Goal: Task Accomplishment & Management: Manage account settings

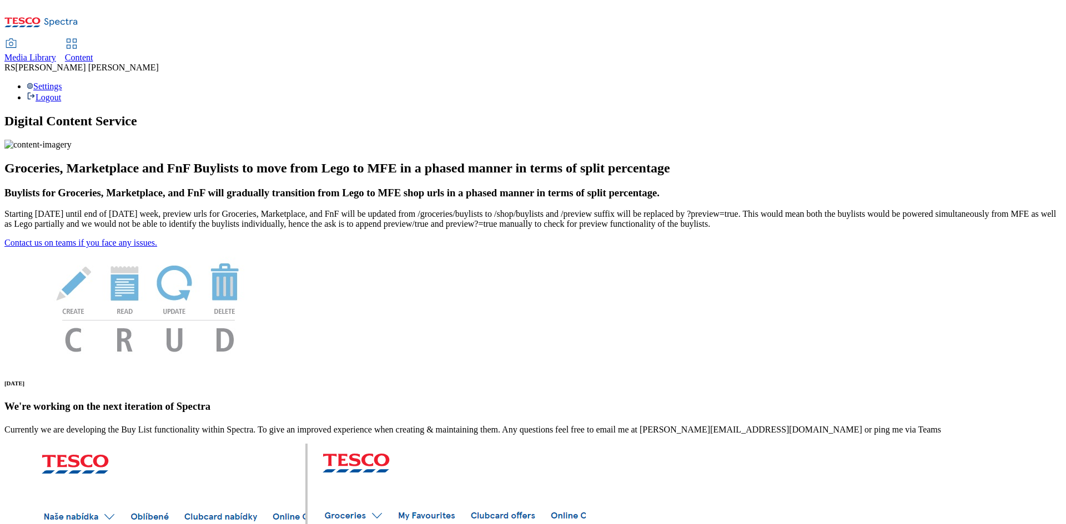
click at [78, 37] on icon at bounding box center [71, 43] width 13 height 13
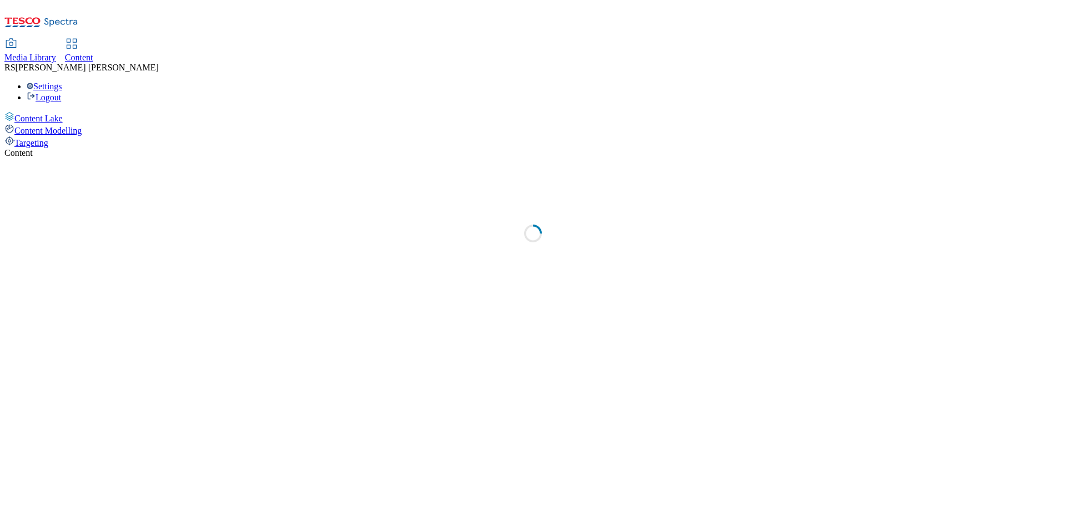
select select "ghs-[GEOGRAPHIC_DATA]"
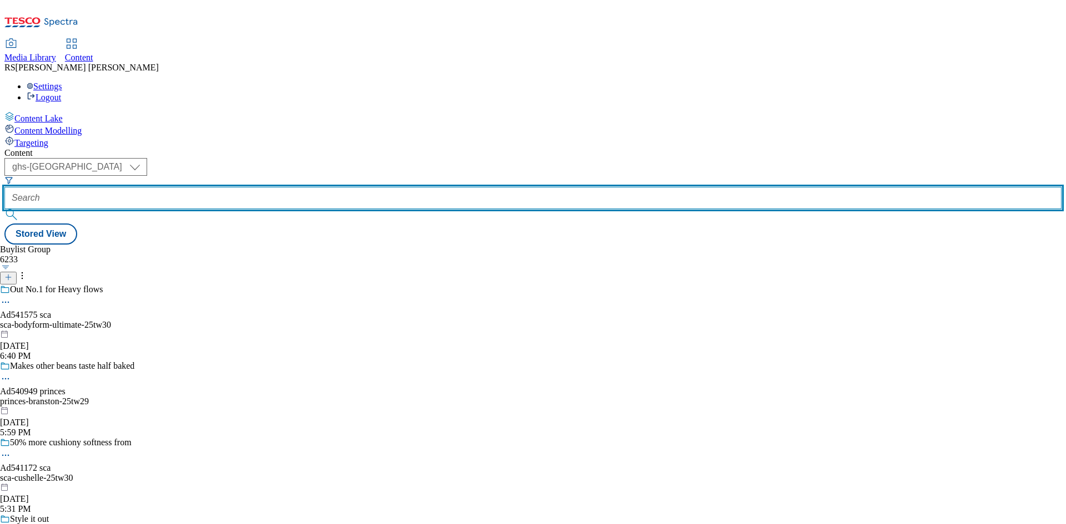
click at [265, 187] on input "text" at bounding box center [532, 198] width 1057 height 22
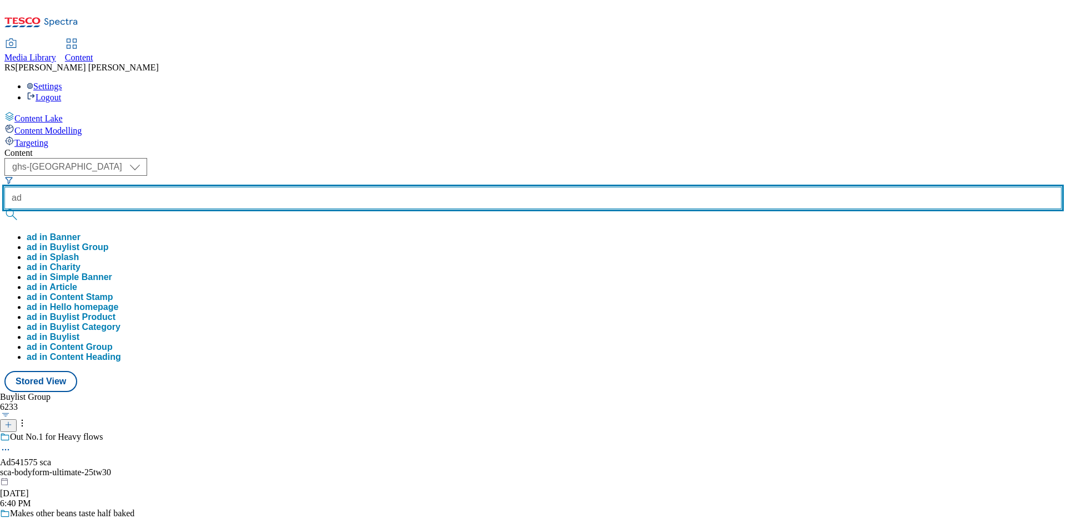
paste input "542138"
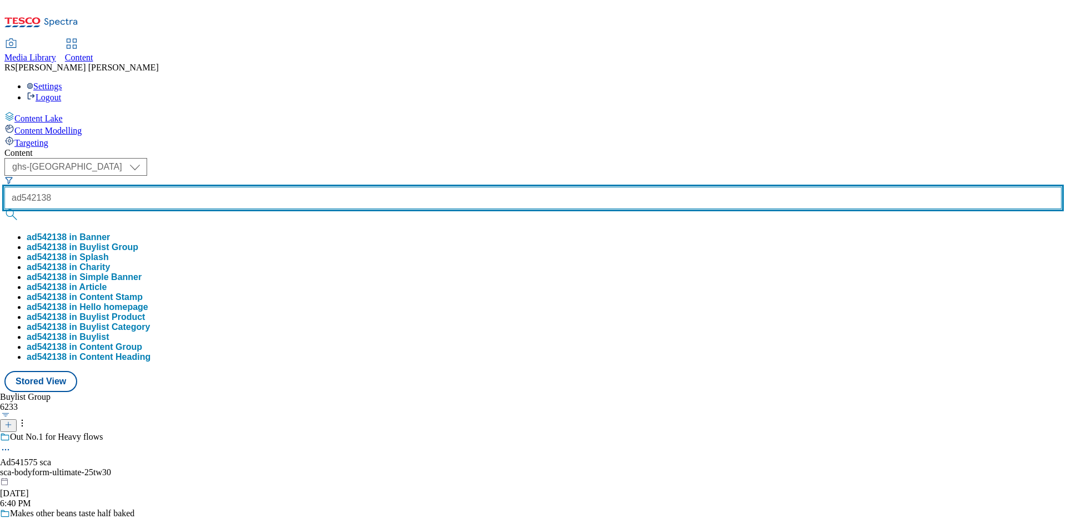
type input "ad542138"
click at [4, 209] on button "submit" at bounding box center [12, 214] width 16 height 11
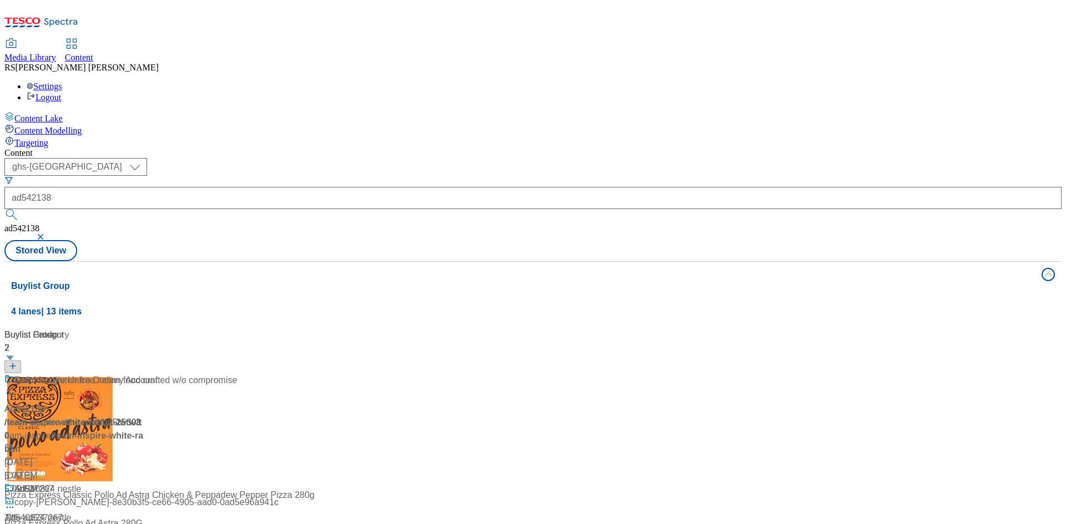
click at [563, 148] on div "Content" at bounding box center [532, 153] width 1057 height 10
click at [143, 416] on div "/ team-inspire-white-rabbit-25tw30 / team-inspire" at bounding box center [73, 429] width 139 height 27
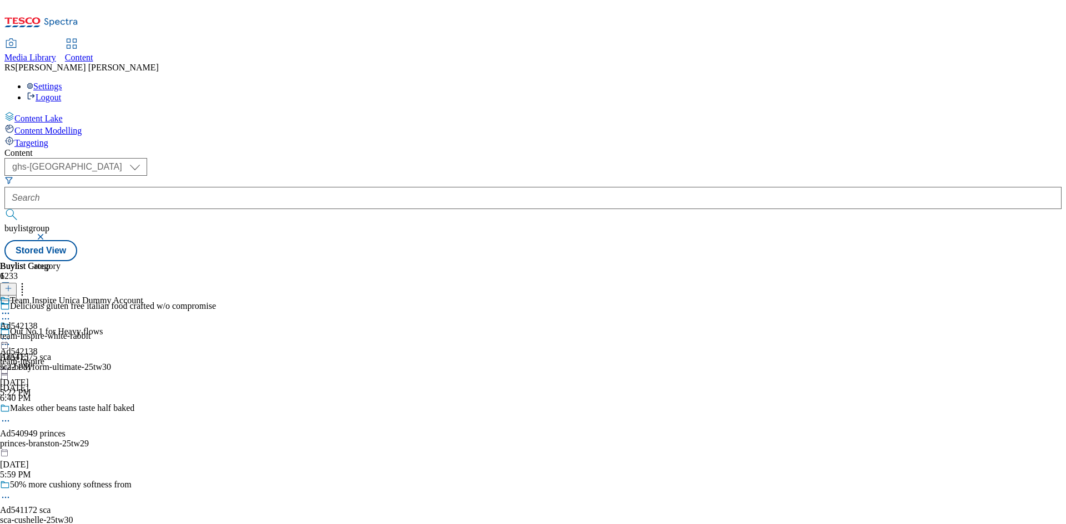
click at [143, 331] on div "team-inspire-white-rabbit" at bounding box center [71, 336] width 143 height 10
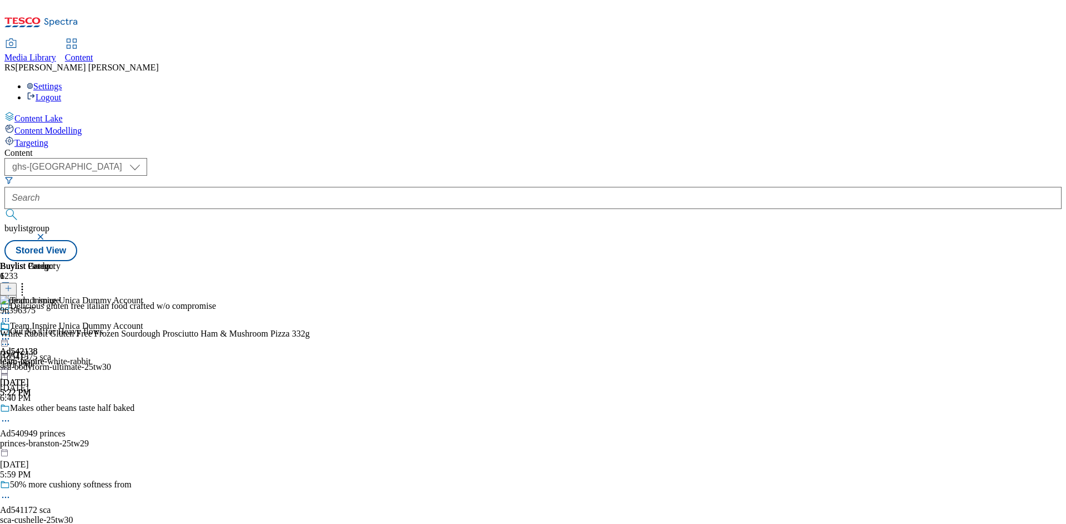
click at [9, 339] on circle at bounding box center [9, 340] width 2 height 2
click at [70, 461] on span "Un-publish" at bounding box center [52, 465] width 36 height 8
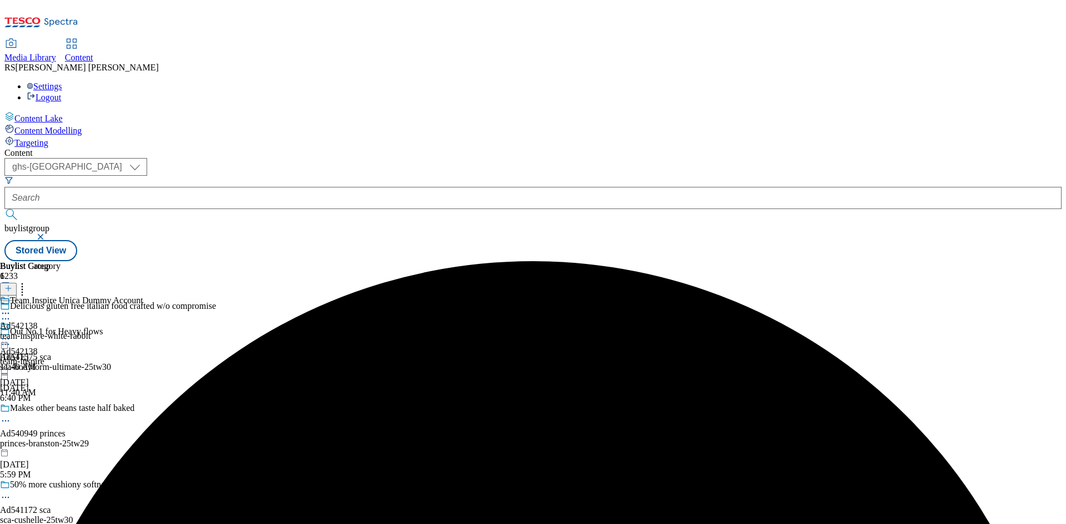
click at [11, 334] on icon at bounding box center [5, 339] width 11 height 11
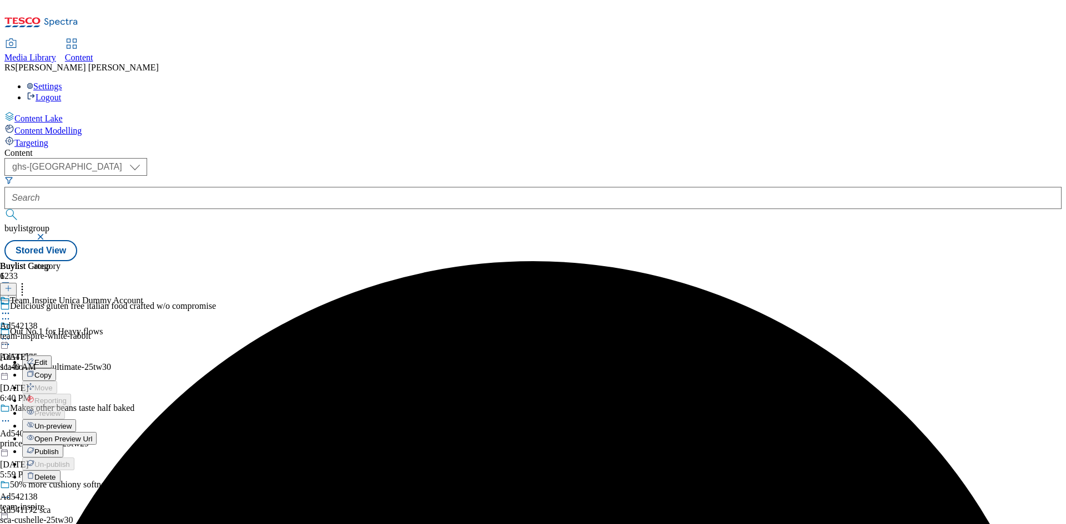
click at [72, 422] on span "Un-preview" at bounding box center [52, 426] width 37 height 8
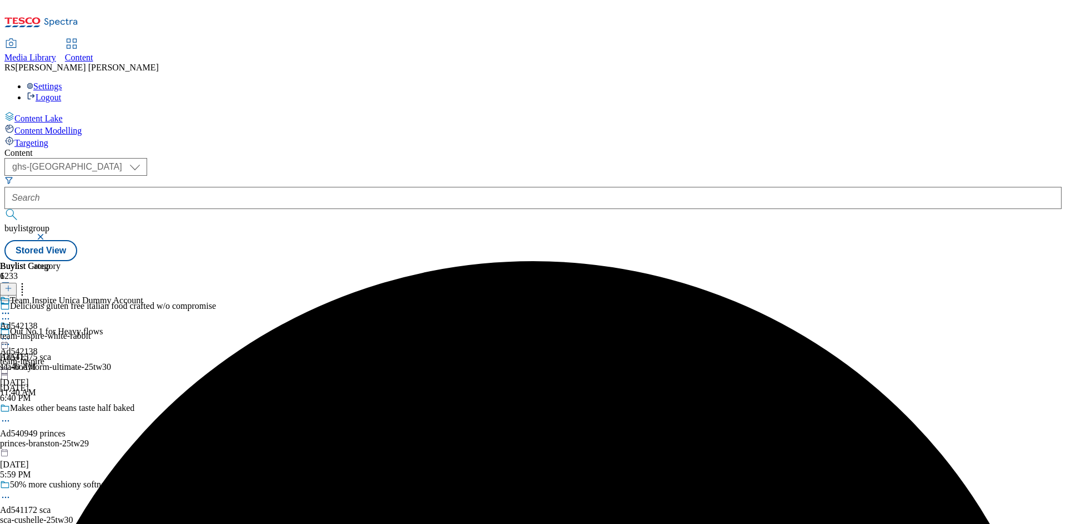
click at [44, 357] on div "team-inspire" at bounding box center [22, 362] width 44 height 10
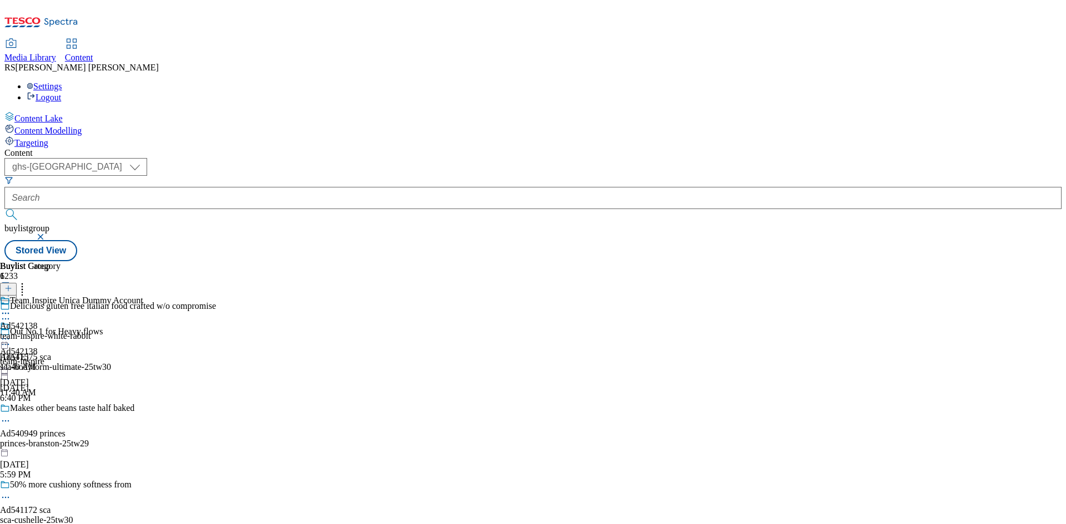
click at [11, 334] on icon at bounding box center [5, 339] width 11 height 11
drag, startPoint x: 884, startPoint y: 329, endPoint x: 871, endPoint y: 326, distance: 13.1
click at [884, 261] on div "Buylist Group 6233 Delicious gluten free italian food crafted w/o compromise Ou…" at bounding box center [532, 261] width 1057 height 0
click at [143, 296] on div "Team Inspire Unica Dummy Account Ad542138 team-inspire-white-rabbit Sep 12, 202…" at bounding box center [71, 334] width 143 height 77
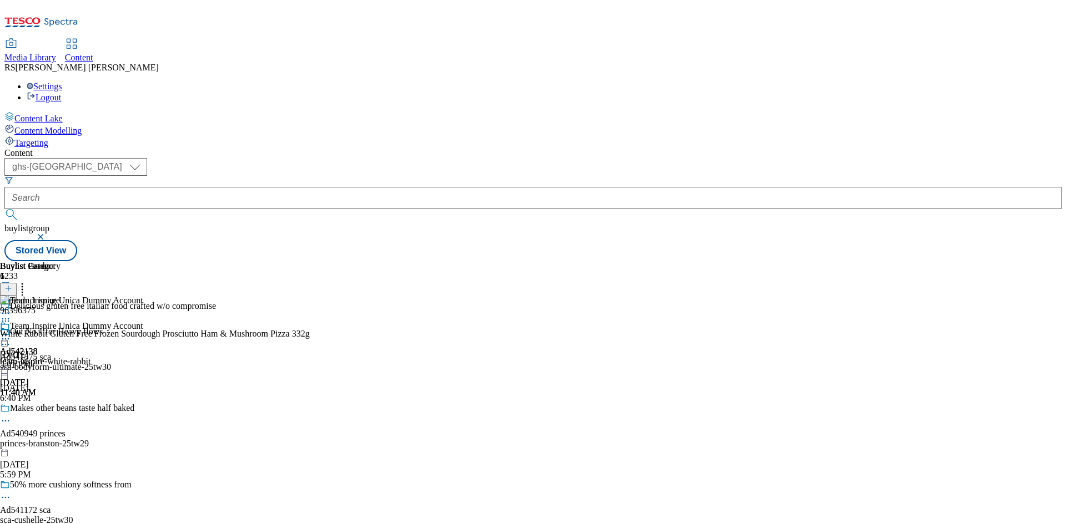
click at [11, 316] on icon at bounding box center [5, 321] width 11 height 11
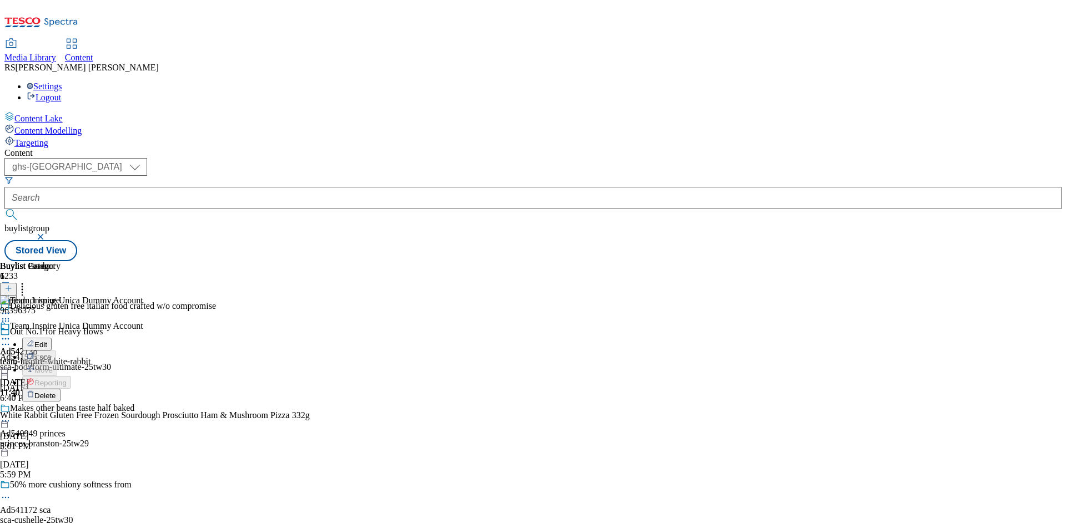
click at [56, 392] on span "Delete" at bounding box center [45, 396] width 22 height 8
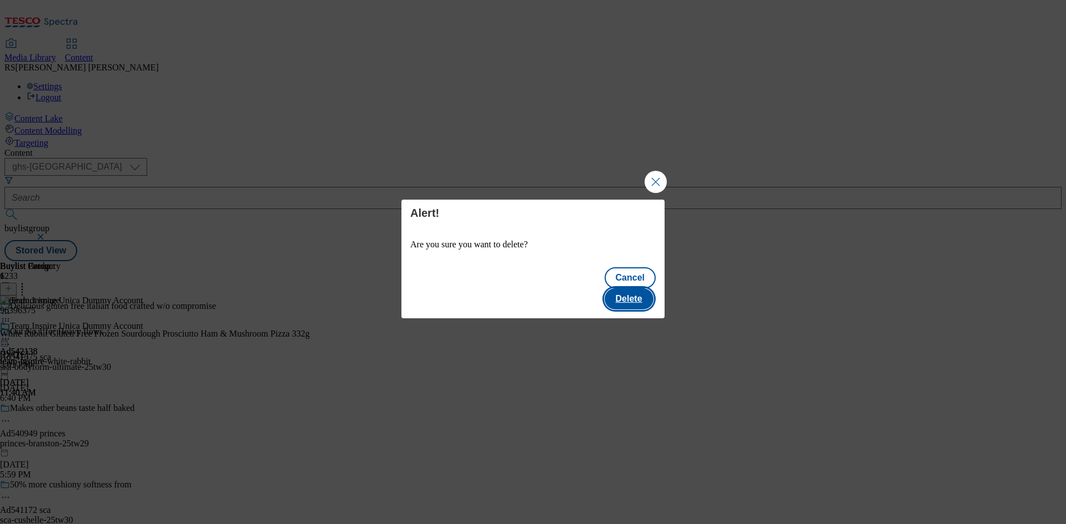
click at [649, 293] on button "Delete" at bounding box center [628, 299] width 49 height 21
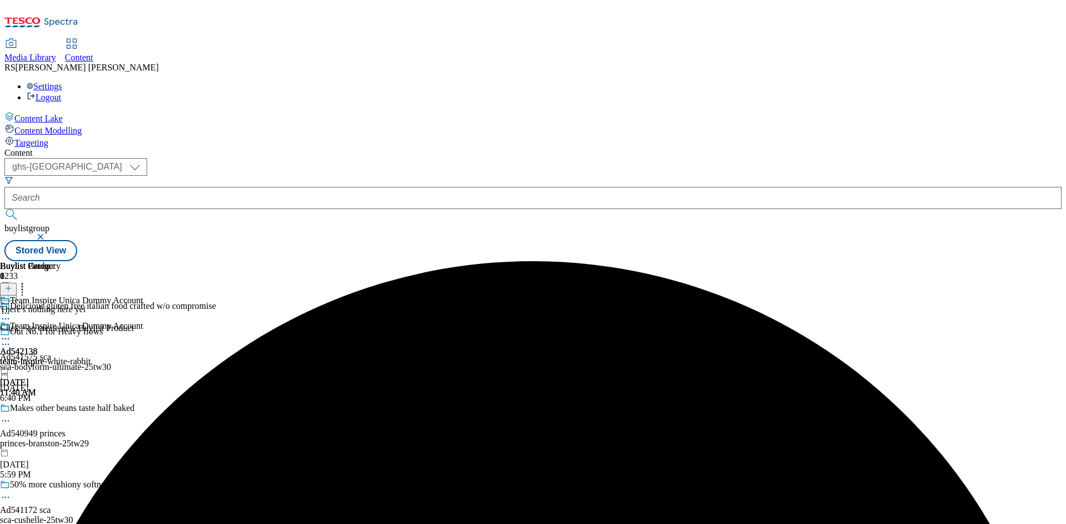
click at [12, 285] on icon at bounding box center [8, 289] width 8 height 8
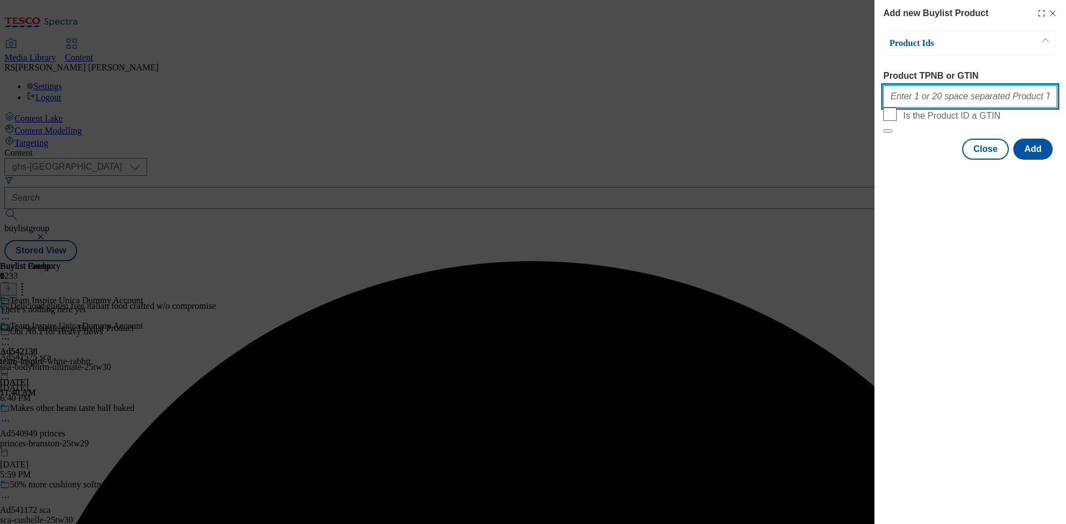
click at [987, 108] on input "Product TPNB or GTIN" at bounding box center [970, 96] width 174 height 22
paste input "96396375 96638948 96975237"
type input "96396375 96638948 96975237"
click at [1032, 160] on button "Add" at bounding box center [1032, 149] width 39 height 21
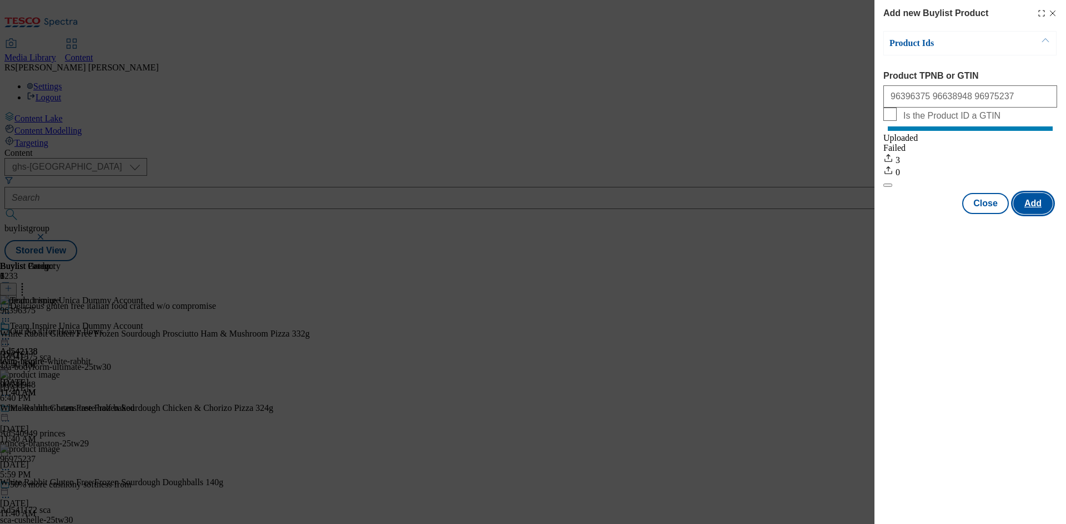
click at [1034, 214] on button "Add" at bounding box center [1032, 203] width 39 height 21
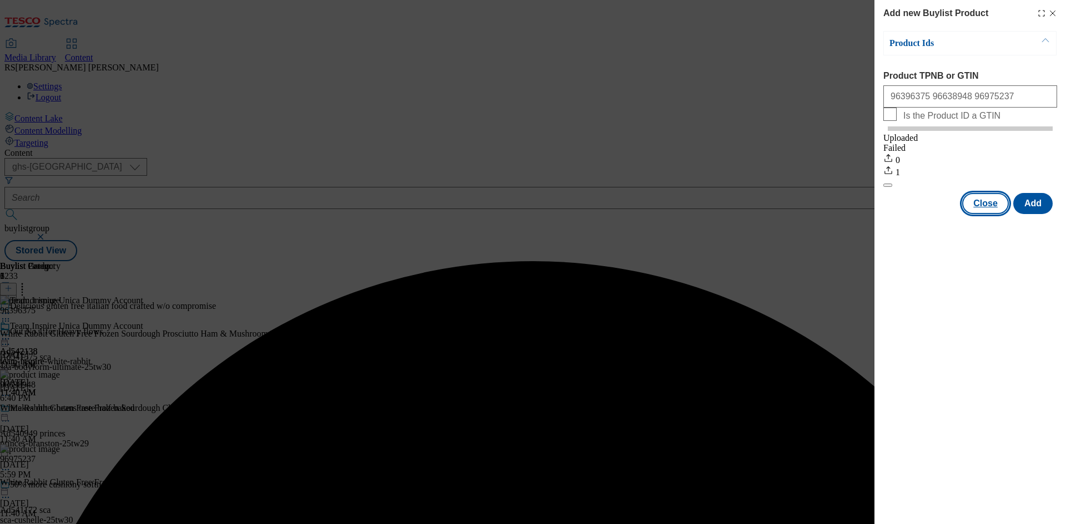
click at [983, 214] on button "Close" at bounding box center [985, 203] width 47 height 21
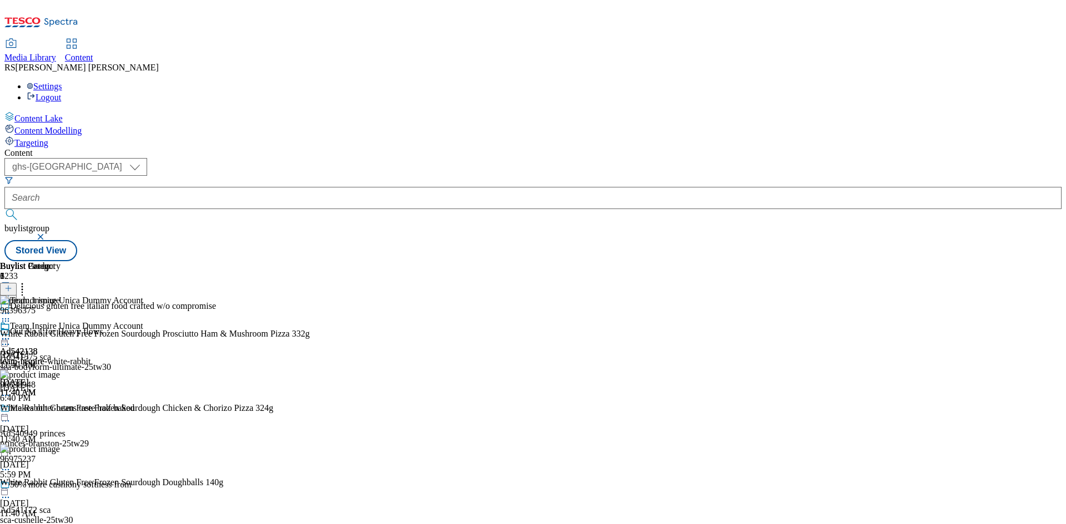
click at [11, 314] on icon at bounding box center [5, 319] width 11 height 11
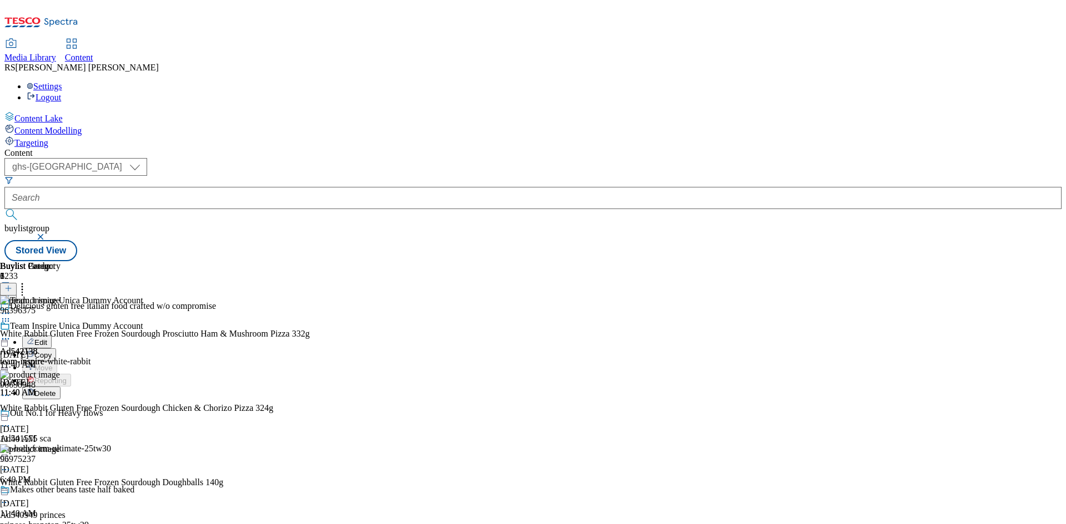
click at [47, 339] on span "Edit" at bounding box center [40, 343] width 13 height 8
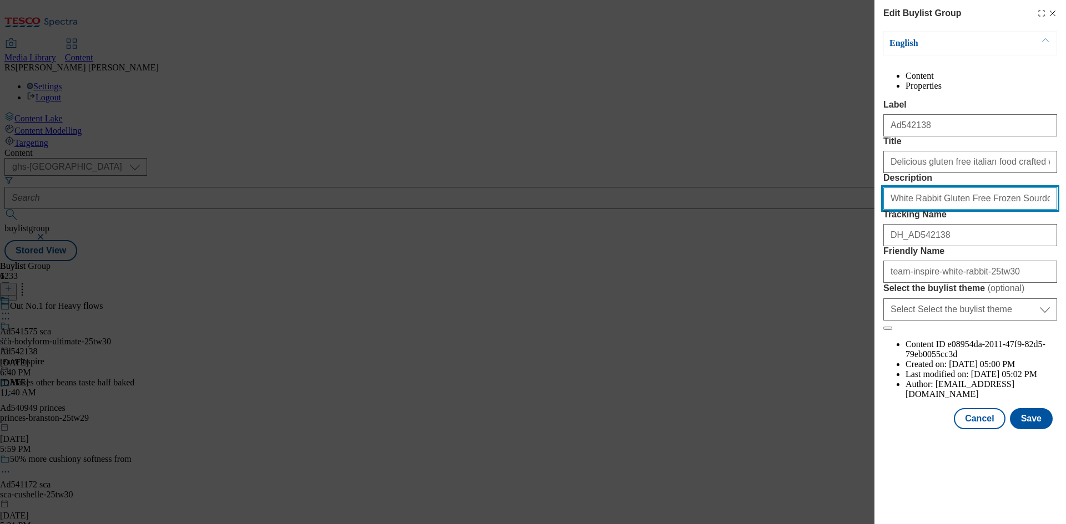
click at [1002, 210] on input "White Rabbit Gluten Free Frozen Sourdough Prosciutto Ham & Mushroom Pizza 332g" at bounding box center [970, 199] width 174 height 22
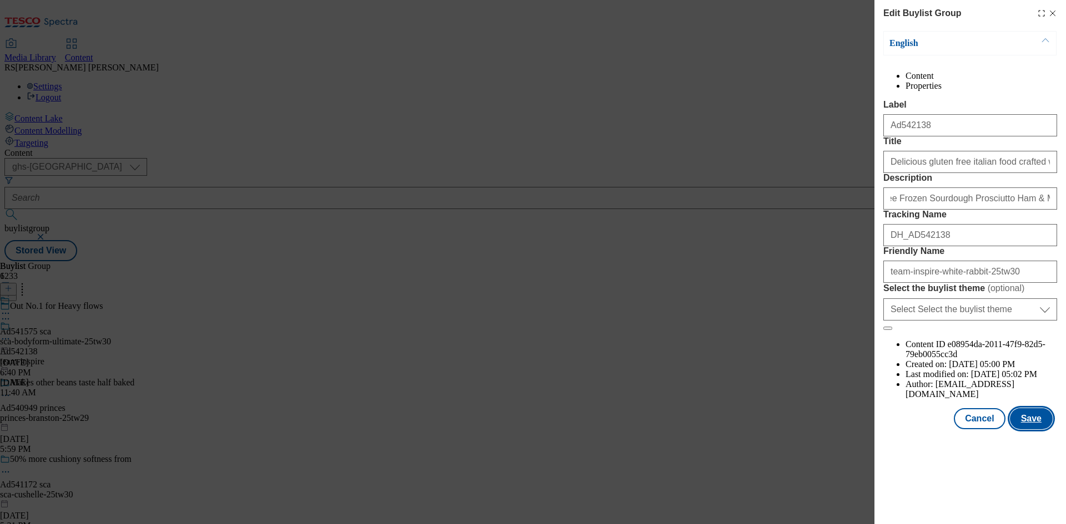
click at [1038, 430] on button "Save" at bounding box center [1031, 418] width 43 height 21
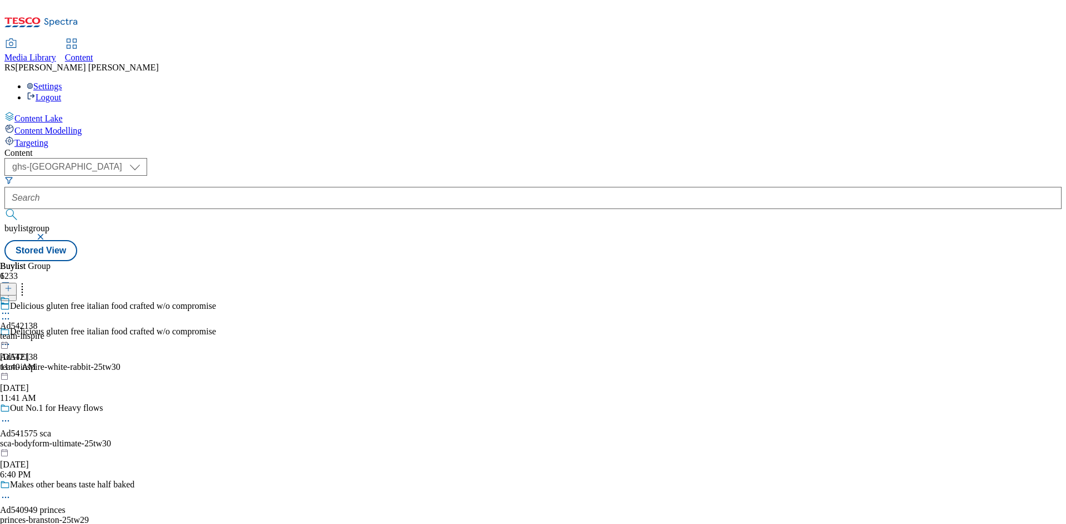
click at [11, 308] on icon at bounding box center [5, 313] width 11 height 11
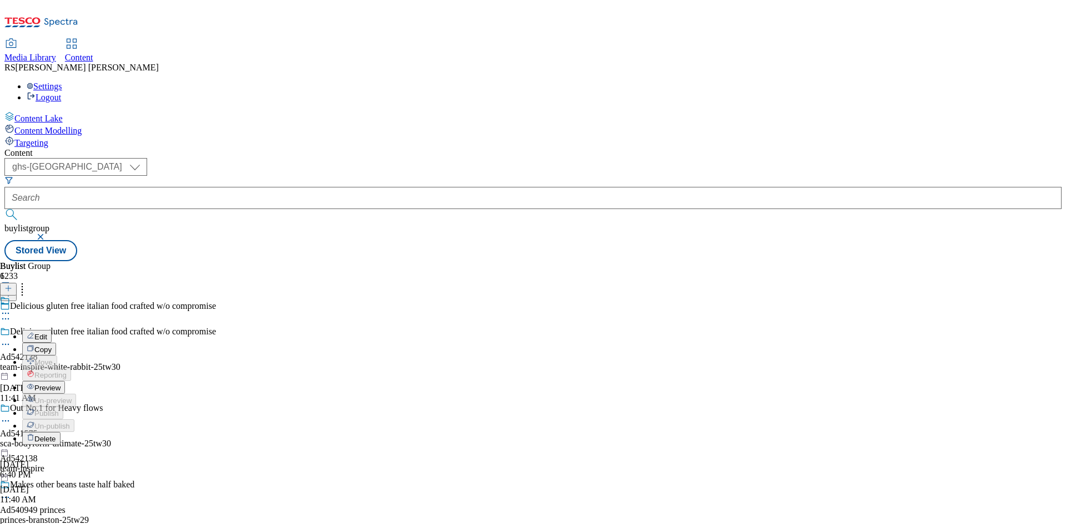
click at [47, 333] on span "Edit" at bounding box center [40, 337] width 13 height 8
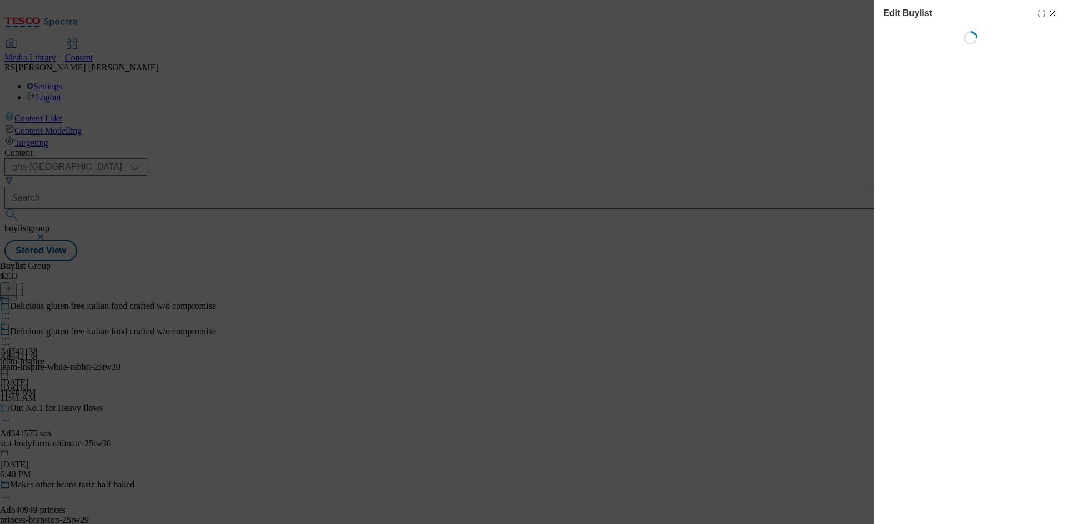
select select "tactical"
select select "supplier funded short term 1-3 weeks"
select select "dunnhumby"
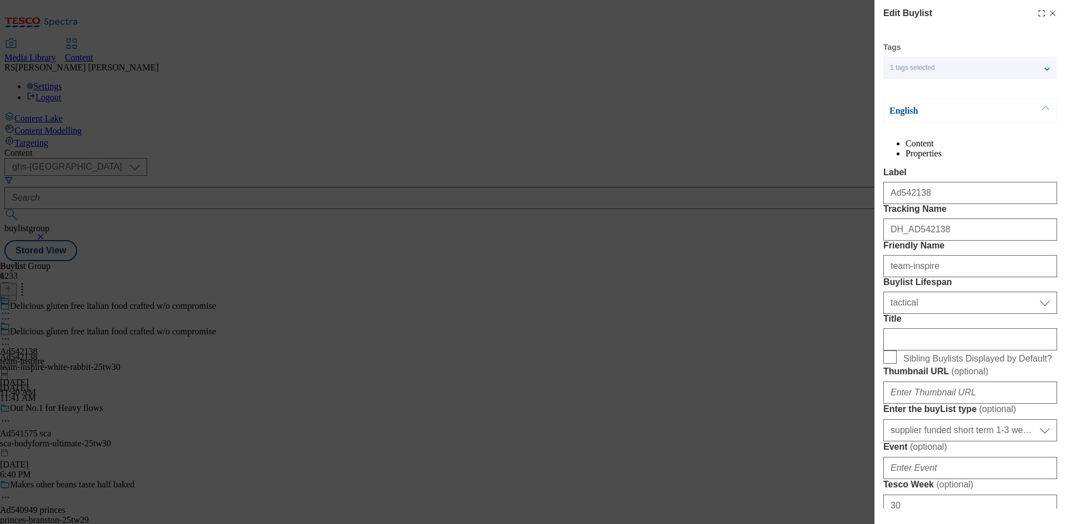
select select "Banner"
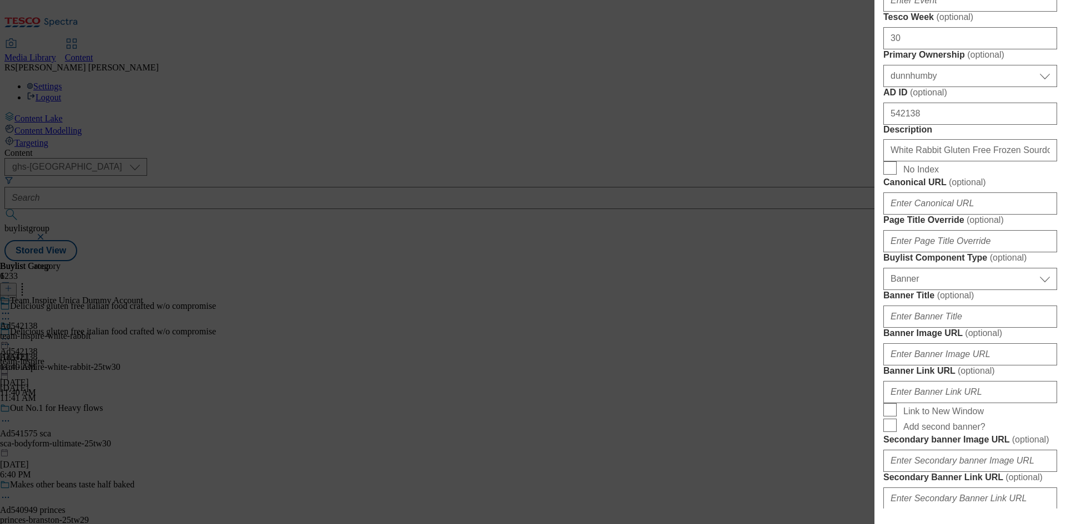
scroll to position [555, 0]
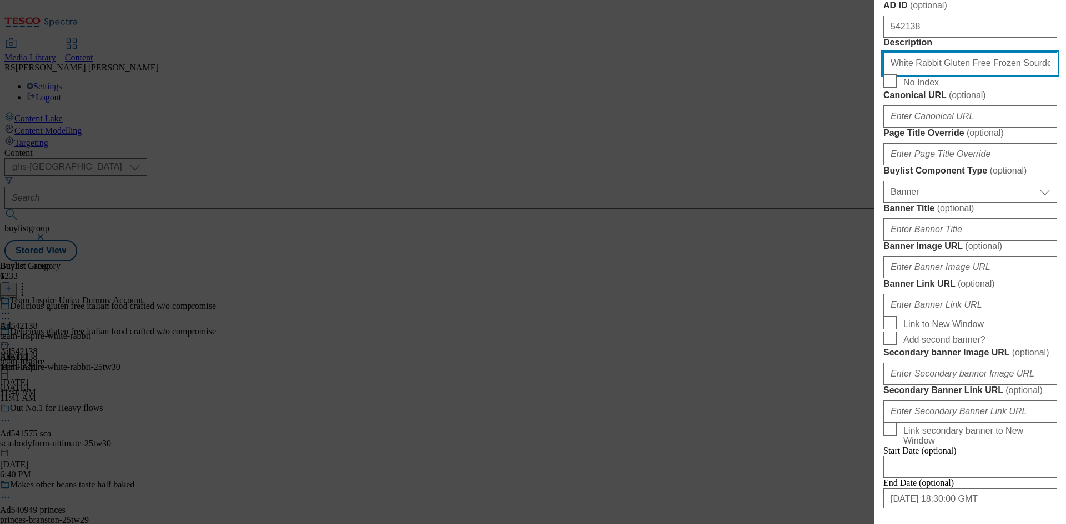
click at [1000, 74] on input "White Rabbit Gluten Free Frozen Sourdough Prosciutto Ham & Mushroom Pizza 332g" at bounding box center [970, 63] width 174 height 22
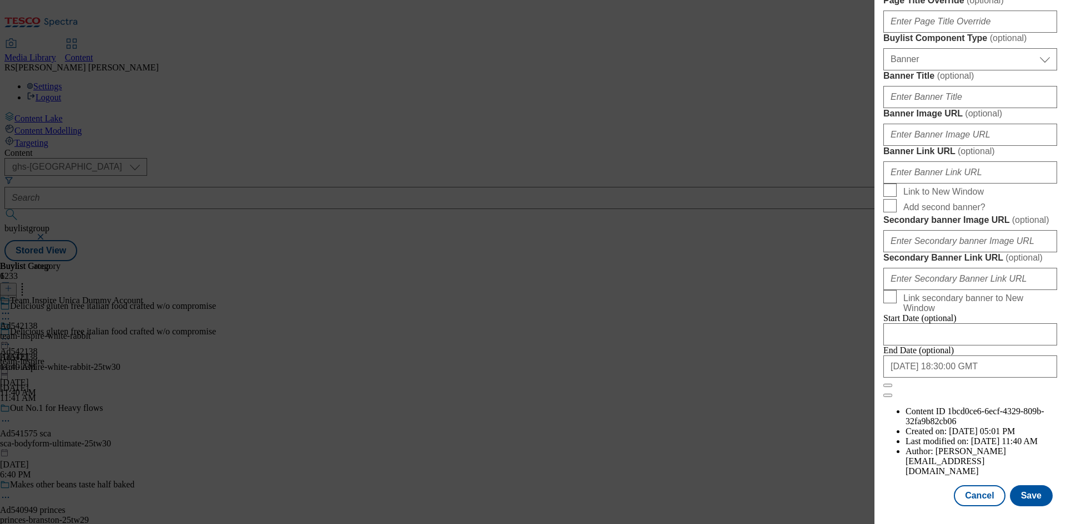
scroll to position [1090, 0]
click at [1035, 491] on button "Save" at bounding box center [1031, 496] width 43 height 21
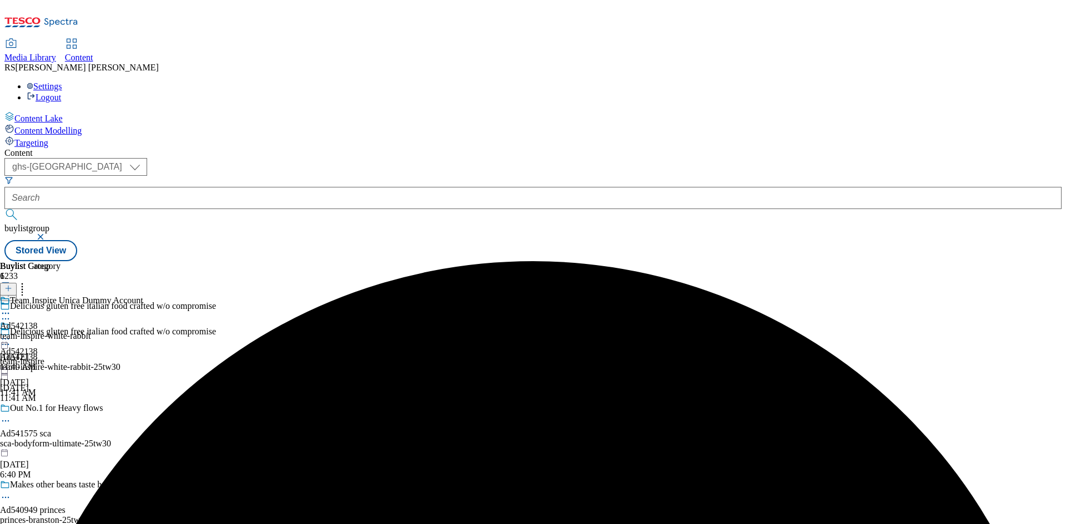
click at [11, 308] on icon at bounding box center [5, 313] width 11 height 11
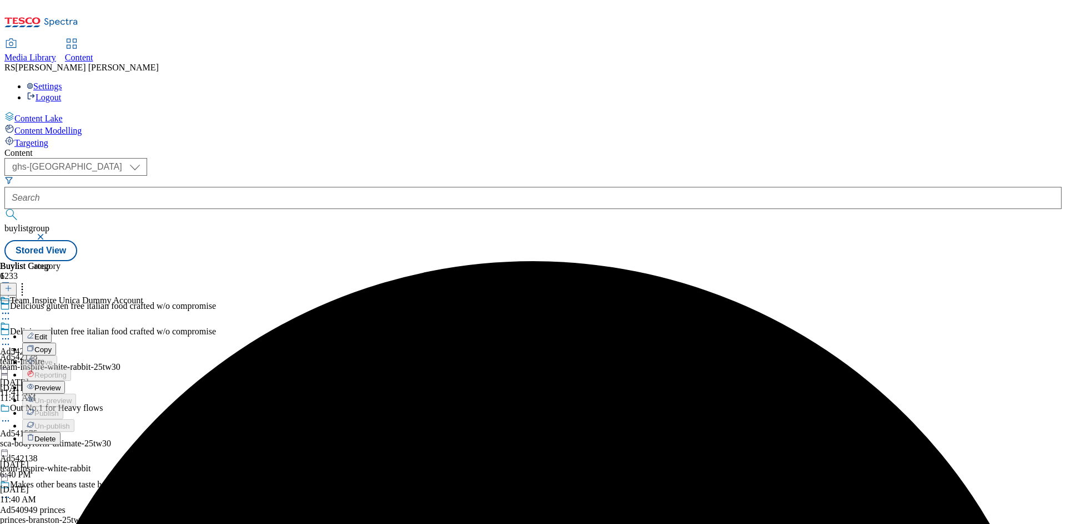
click at [47, 333] on span "Edit" at bounding box center [40, 337] width 13 height 8
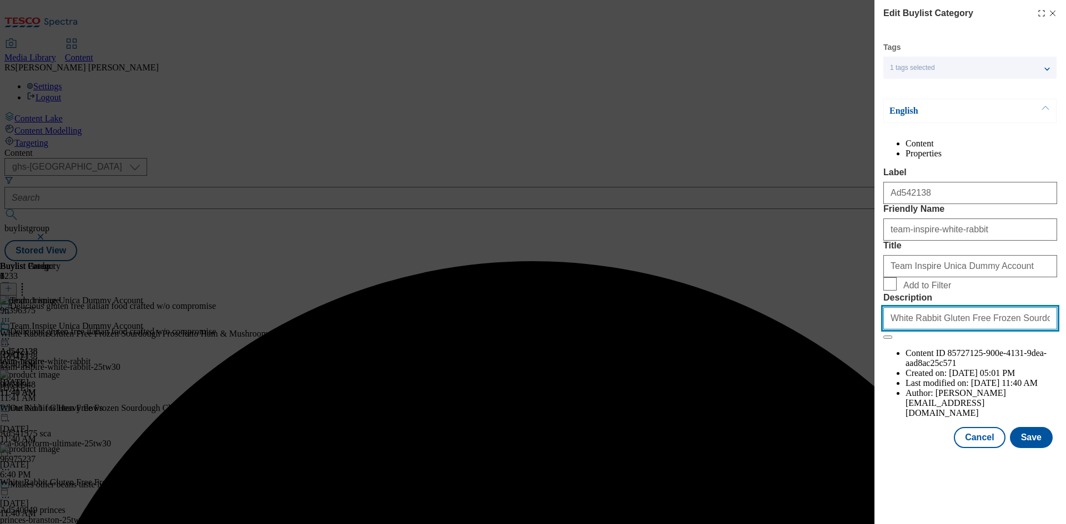
click at [992, 330] on input "White Rabbit Gluten Free Frozen Sourdough Prosciutto Ham & Mushroom Pizza 332g" at bounding box center [970, 318] width 174 height 22
click at [1029, 448] on button "Save" at bounding box center [1031, 437] width 43 height 21
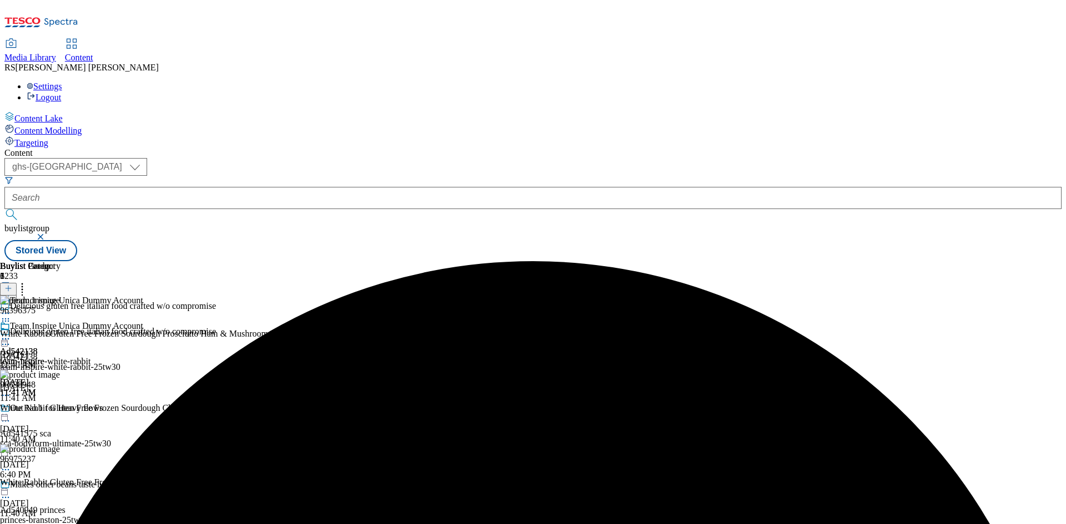
click at [11, 334] on icon at bounding box center [5, 339] width 11 height 11
click at [60, 410] on span "Preview" at bounding box center [47, 414] width 26 height 8
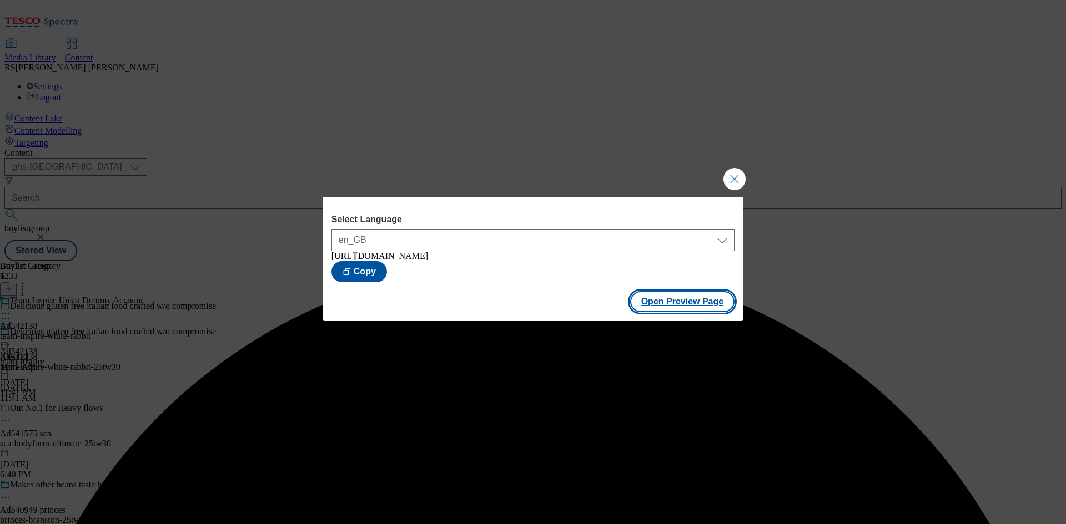
click at [685, 305] on button "Open Preview Page" at bounding box center [682, 301] width 105 height 21
click at [742, 172] on button "Close Modal" at bounding box center [734, 179] width 22 height 22
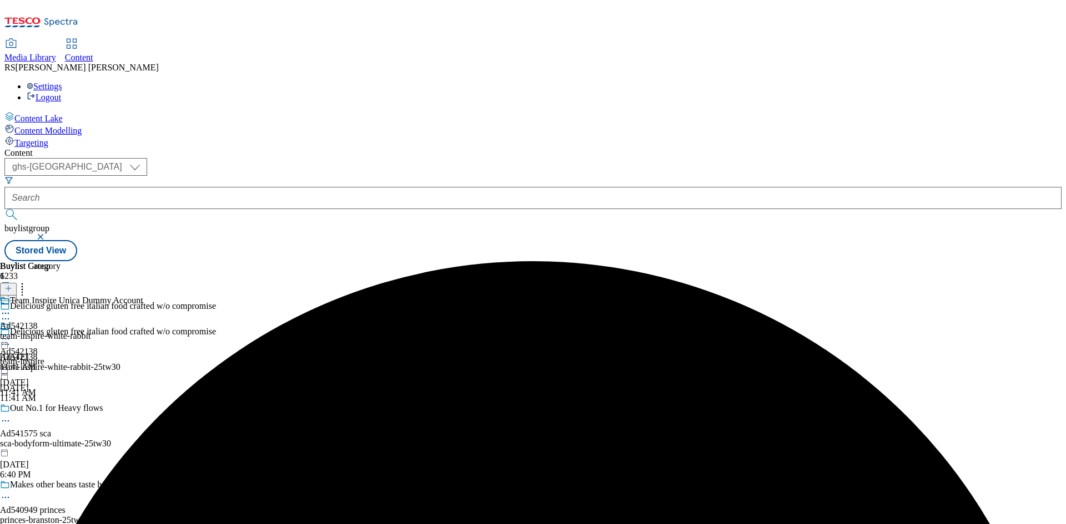
click at [11, 334] on icon at bounding box center [5, 339] width 11 height 11
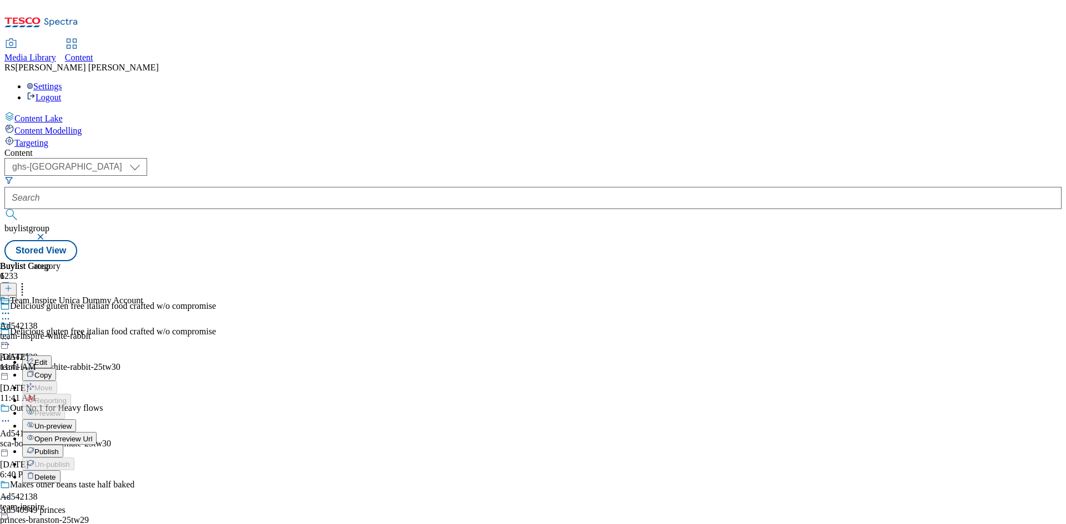
click at [59, 448] on span "Publish" at bounding box center [46, 452] width 24 height 8
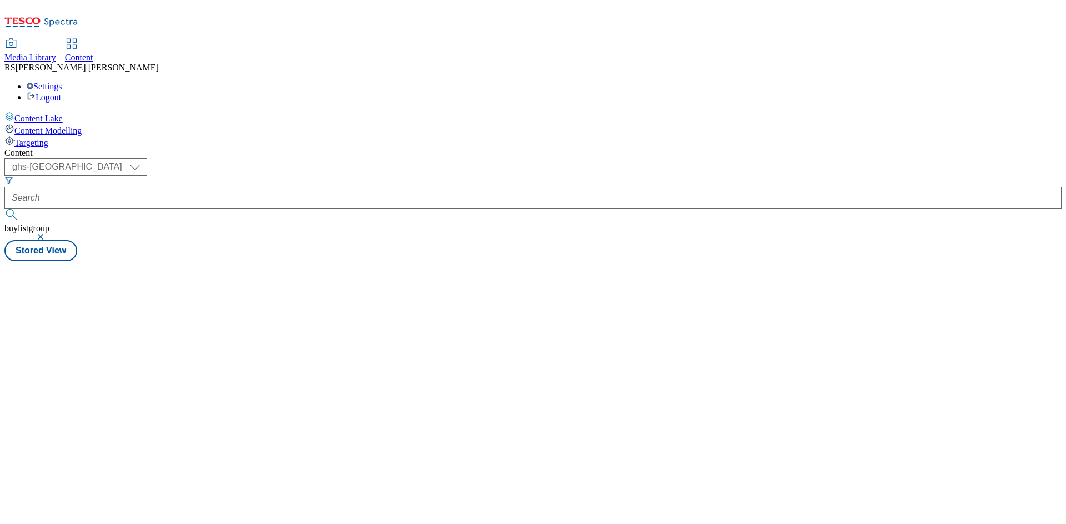
select select "ghs-[GEOGRAPHIC_DATA]"
select select "ghs-uk"
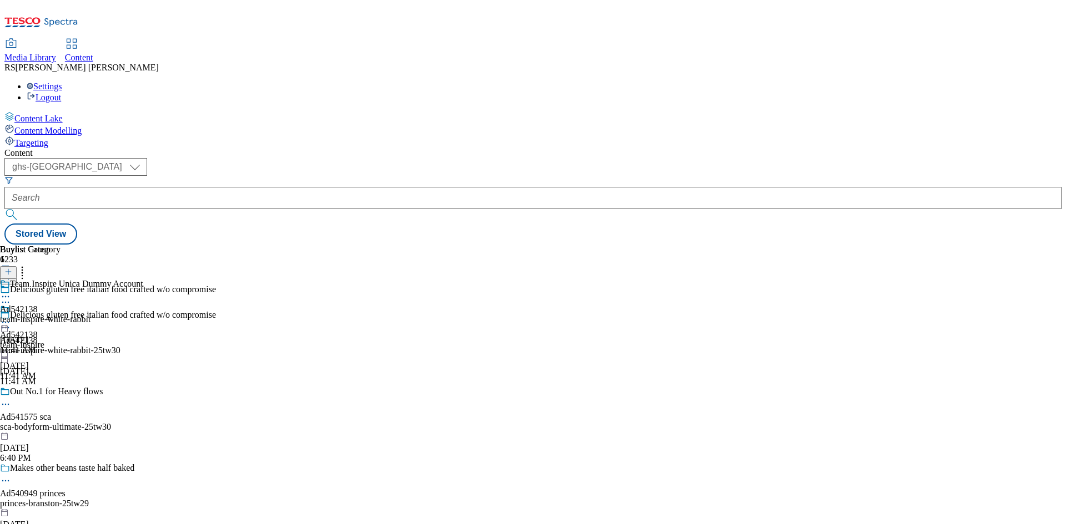
click at [12, 274] on icon at bounding box center [8, 278] width 8 height 8
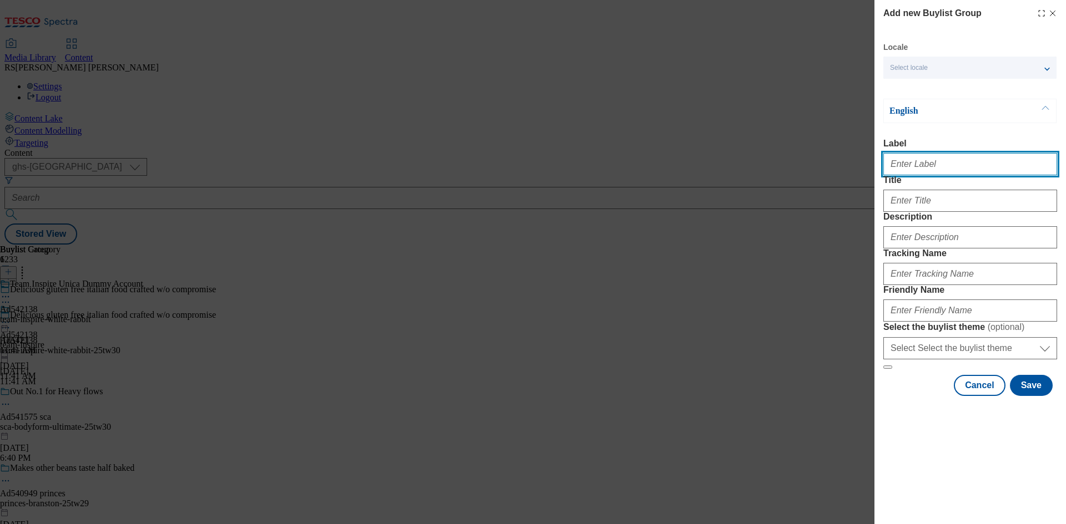
click at [947, 171] on input "Label" at bounding box center [970, 164] width 174 height 22
paste input "541900"
type input "Ad541900"
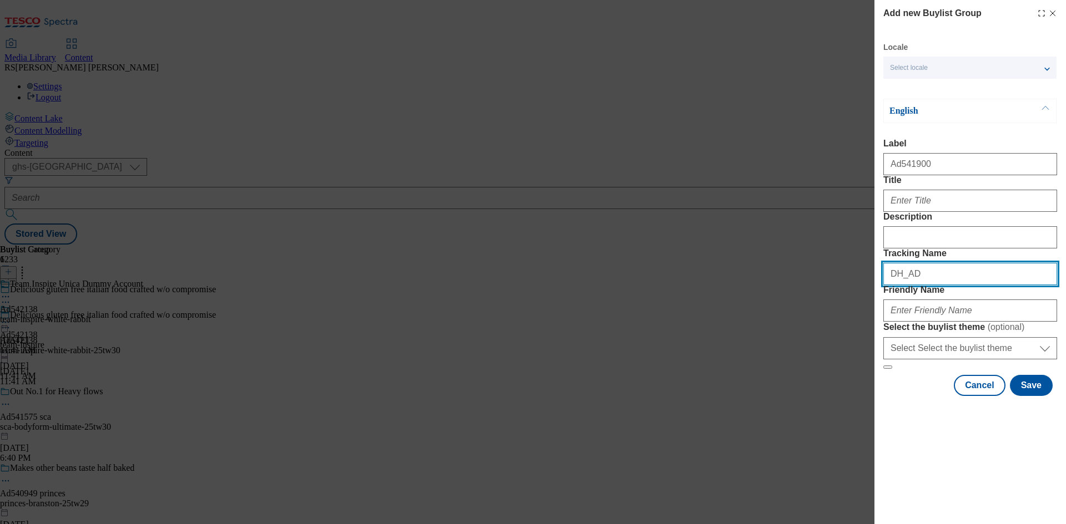
paste input "541900"
type input "DH_AD541900"
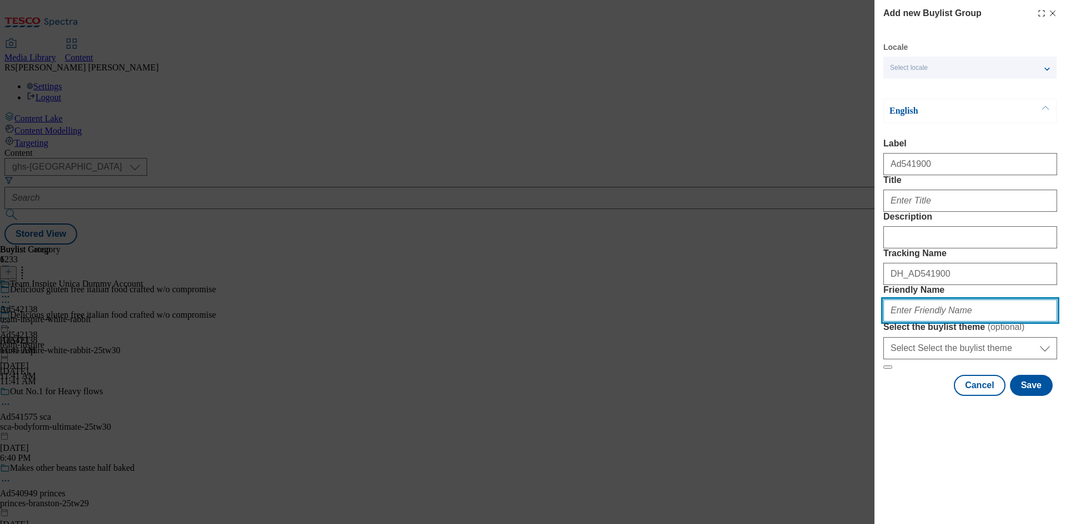
paste input "[PERSON_NAME]-25tw30"
type input "[PERSON_NAME]-25tw30"
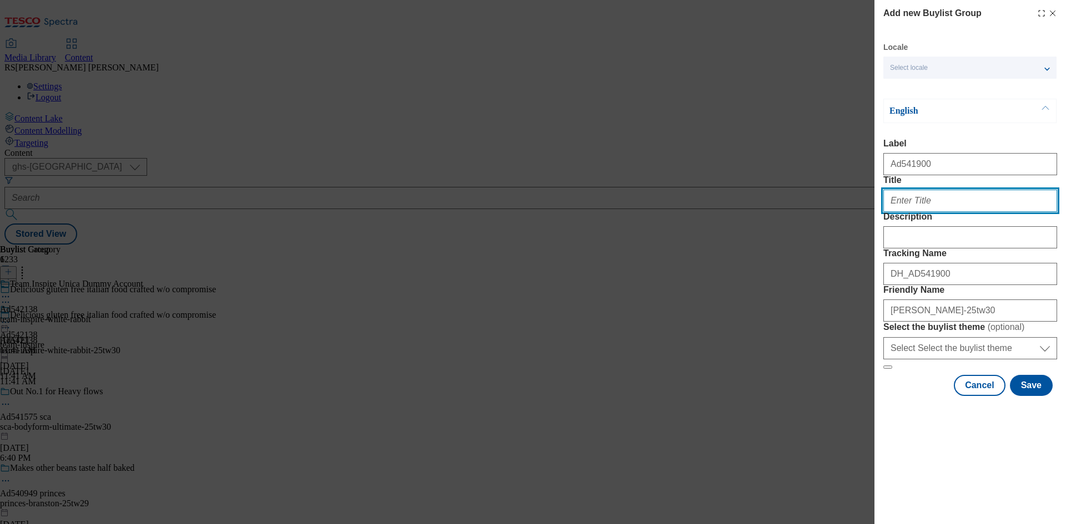
click at [926, 212] on input "Title" at bounding box center [970, 201] width 174 height 22
paste input "Win a share of 1 million clubcard points"
type input "Win a share of 1 million clubcard points"
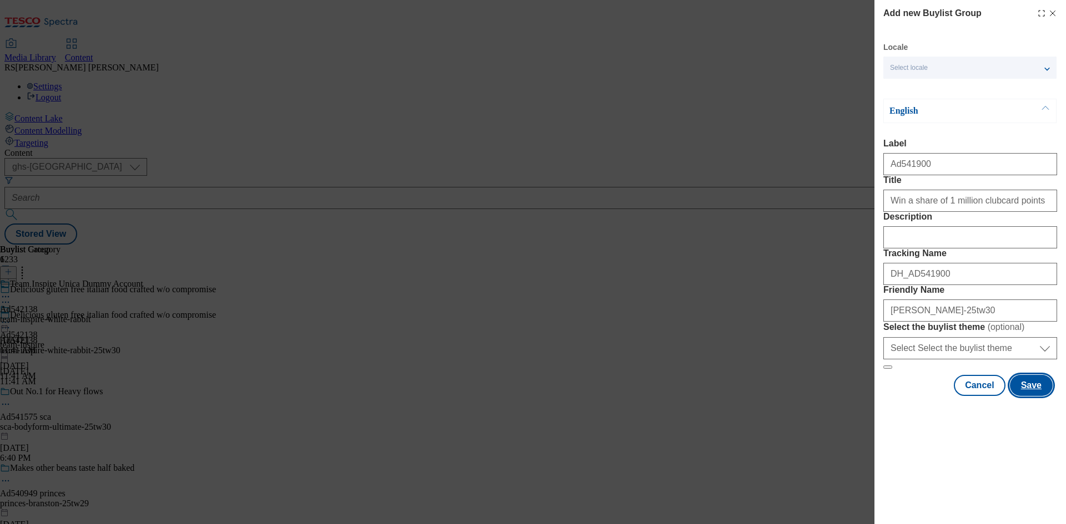
click at [1029, 396] on button "Save" at bounding box center [1031, 385] width 43 height 21
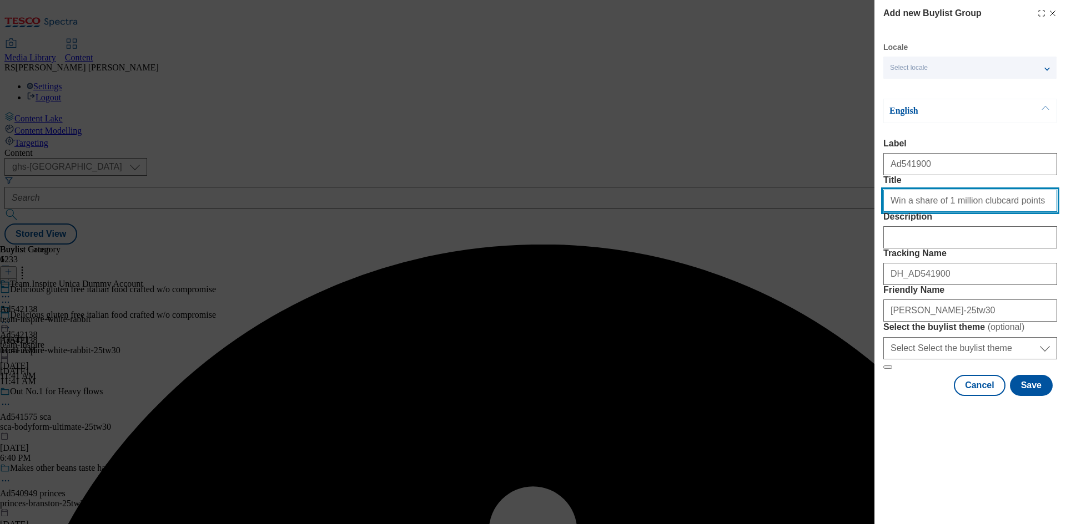
click at [1021, 212] on input "Win a share of 1 million clubcard points" at bounding box center [970, 201] width 174 height 22
type input "Win a share of 1 million clubcard points"
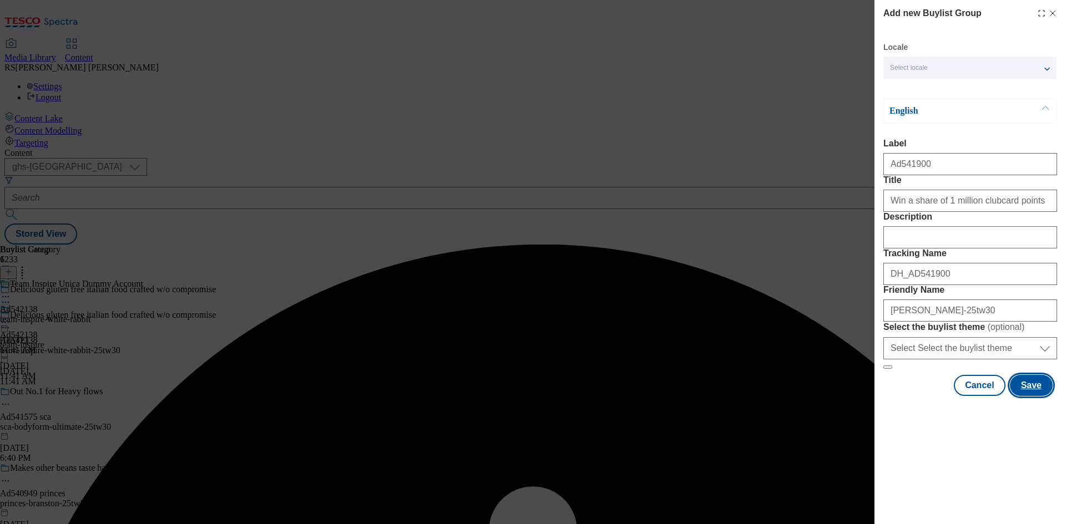
click at [1038, 396] on button "Save" at bounding box center [1031, 385] width 43 height 21
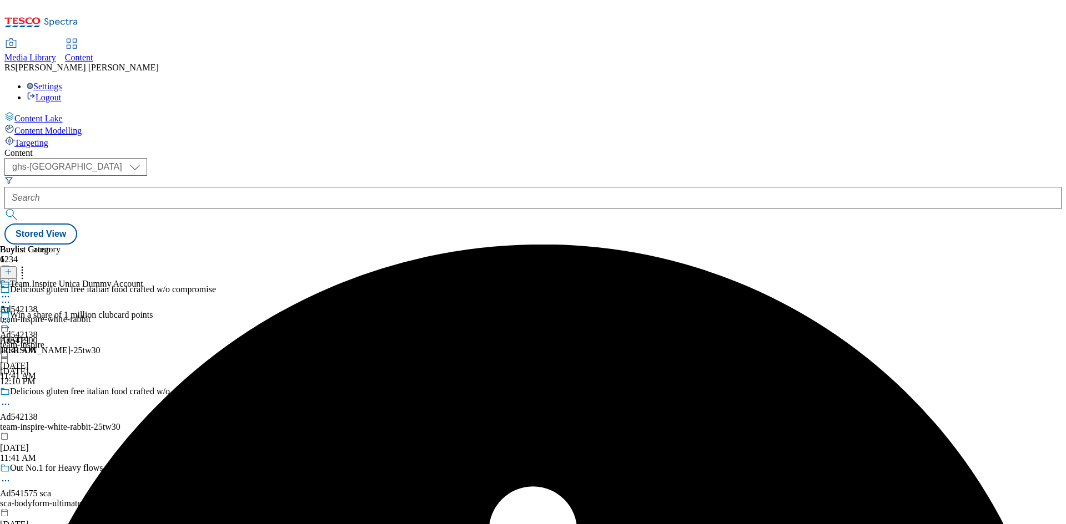
click at [237, 346] on div "[PERSON_NAME]-25tw30" at bounding box center [118, 351] width 237 height 10
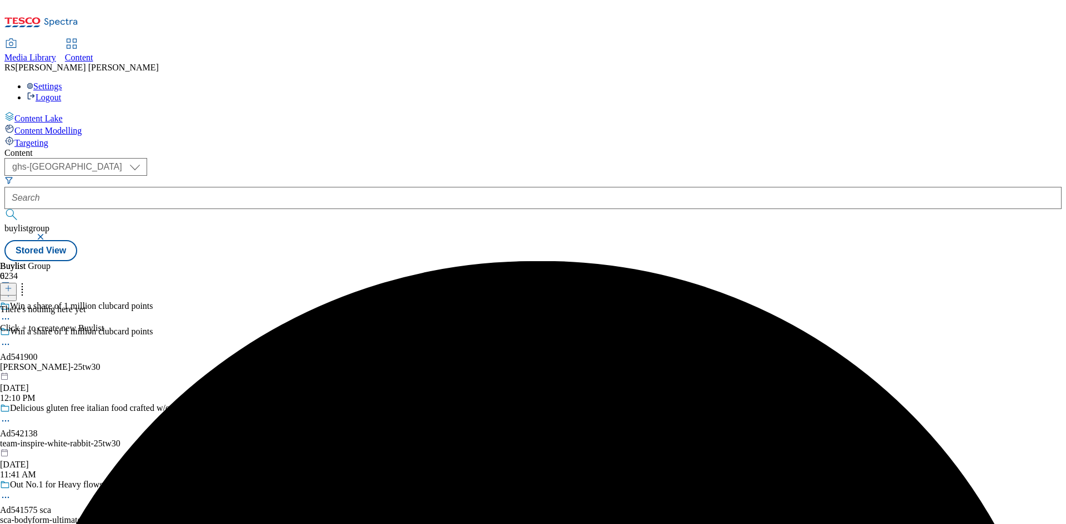
click at [12, 285] on icon at bounding box center [8, 289] width 8 height 8
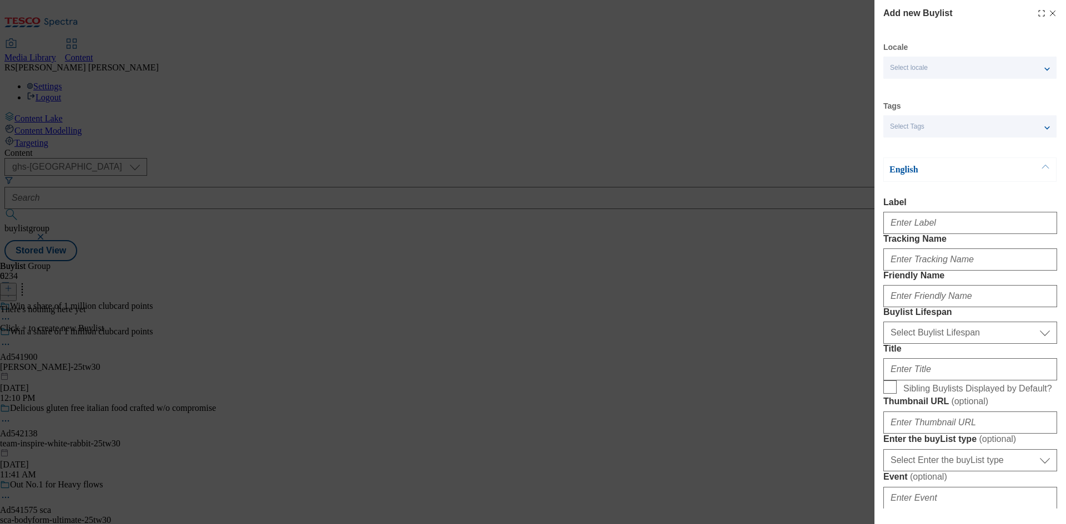
click at [954, 214] on div "Modal" at bounding box center [970, 221] width 174 height 27
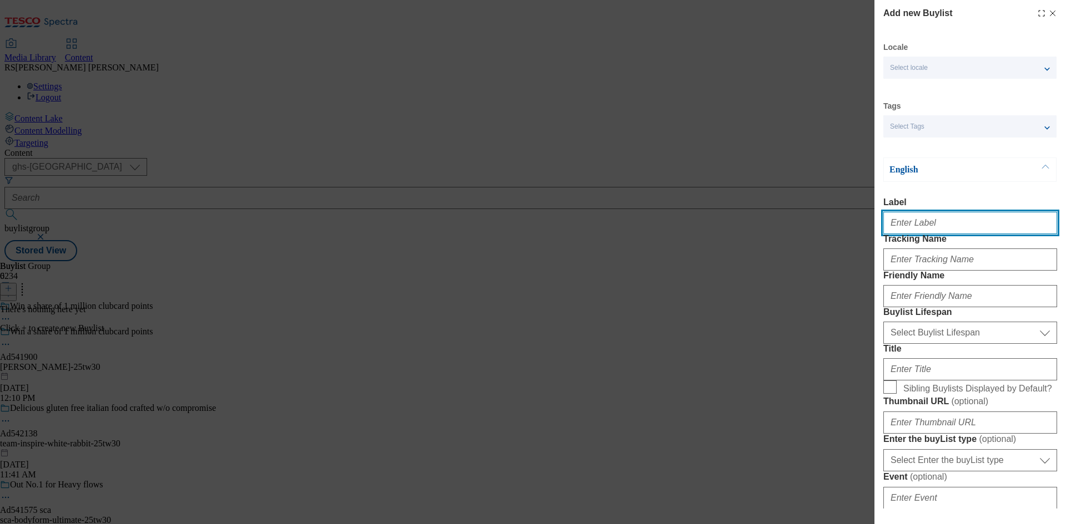
click at [951, 219] on input "Label" at bounding box center [970, 223] width 174 height 22
paste input "541900"
type input "Ad541900"
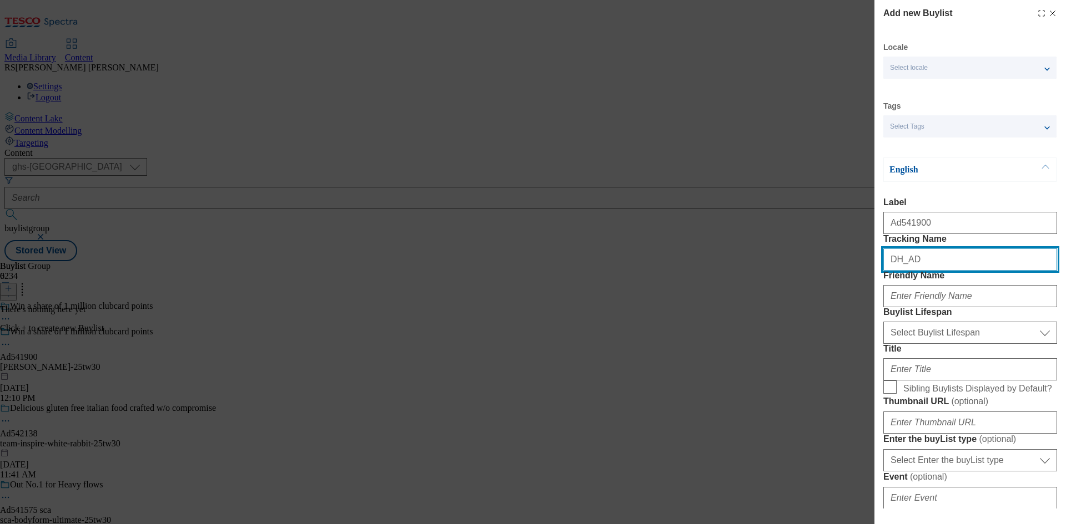
paste input "541900"
type input "DH_AD541900"
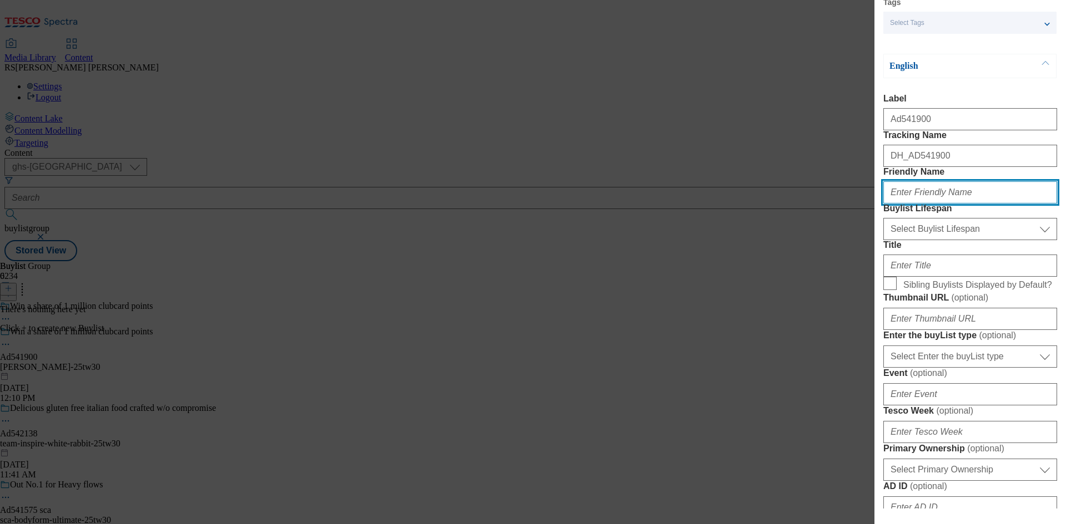
scroll to position [111, 0]
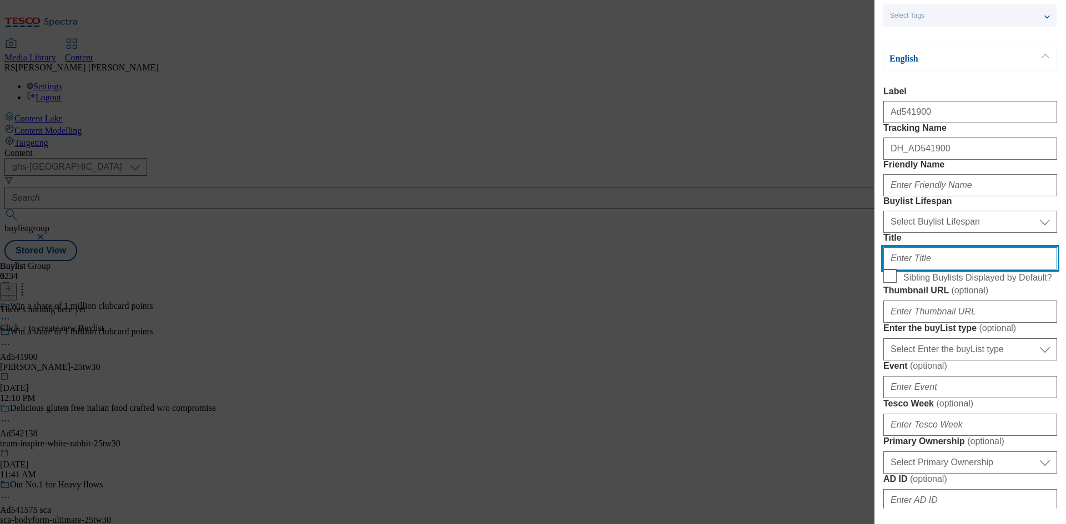
click at [1013, 270] on input "Title" at bounding box center [970, 259] width 174 height 22
paste input "[PERSON_NAME]"
type input "[PERSON_NAME]"
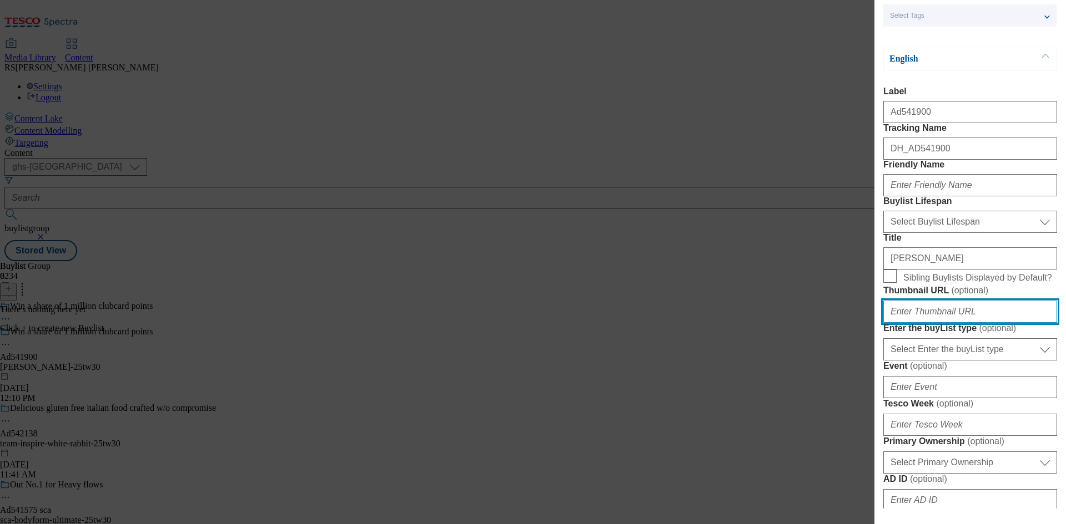
click at [949, 323] on input "Thumbnail URL ( optional )" at bounding box center [970, 312] width 174 height 22
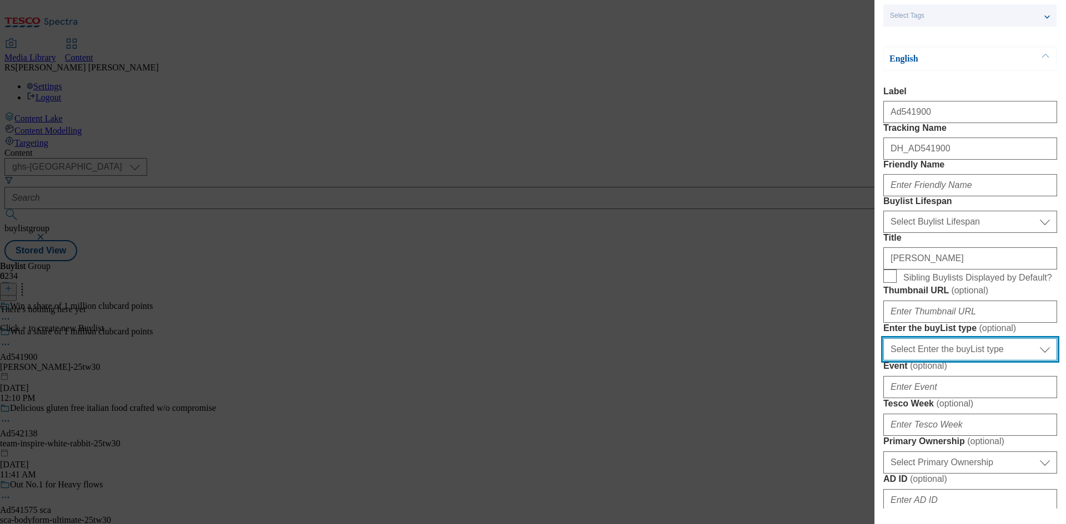
click at [958, 361] on select "Select Enter the buyList type event supplier funded long term >4 weeks supplier…" at bounding box center [970, 350] width 174 height 22
select select "supplier funded short term 1-3 weeks"
click at [883, 361] on select "Select Enter the buyList type event supplier funded long term >4 weeks supplier…" at bounding box center [970, 350] width 174 height 22
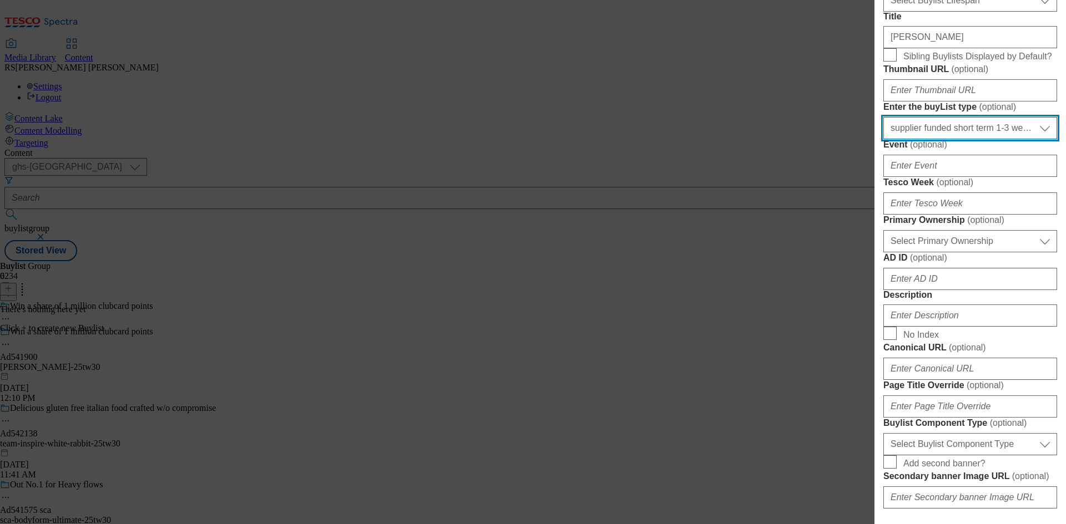
scroll to position [333, 0]
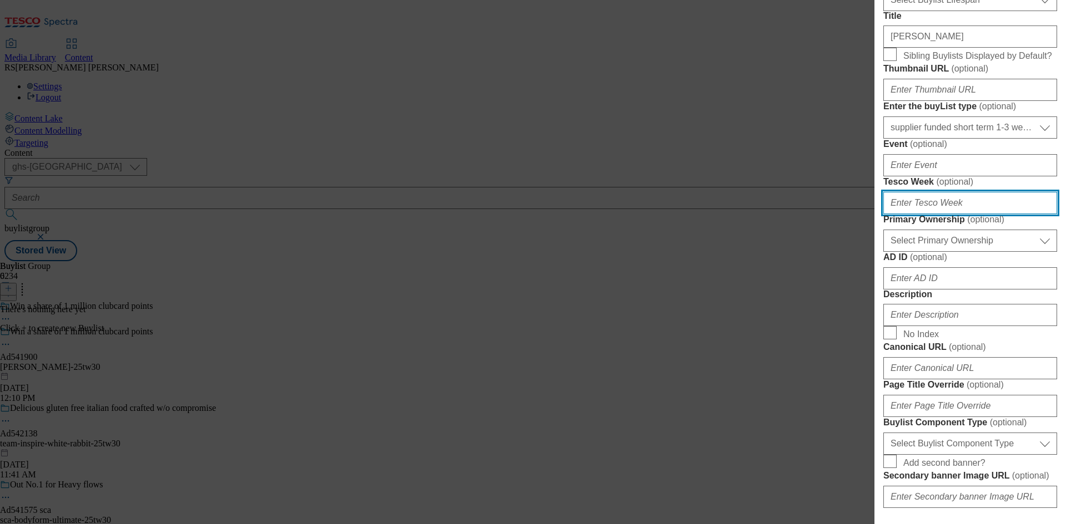
click at [954, 214] on input "Tesco Week ( optional )" at bounding box center [970, 203] width 174 height 22
type input "30"
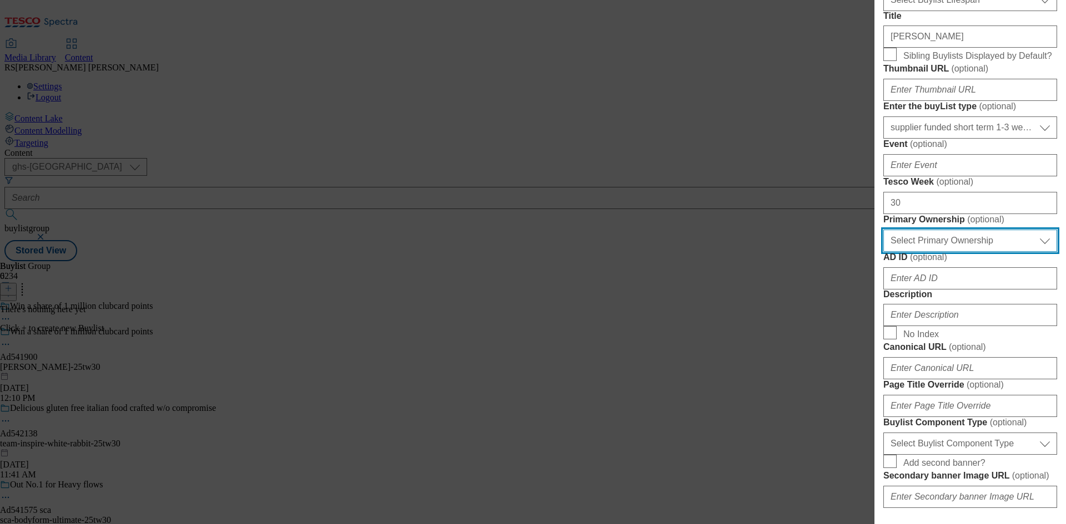
select select "dunnhumby"
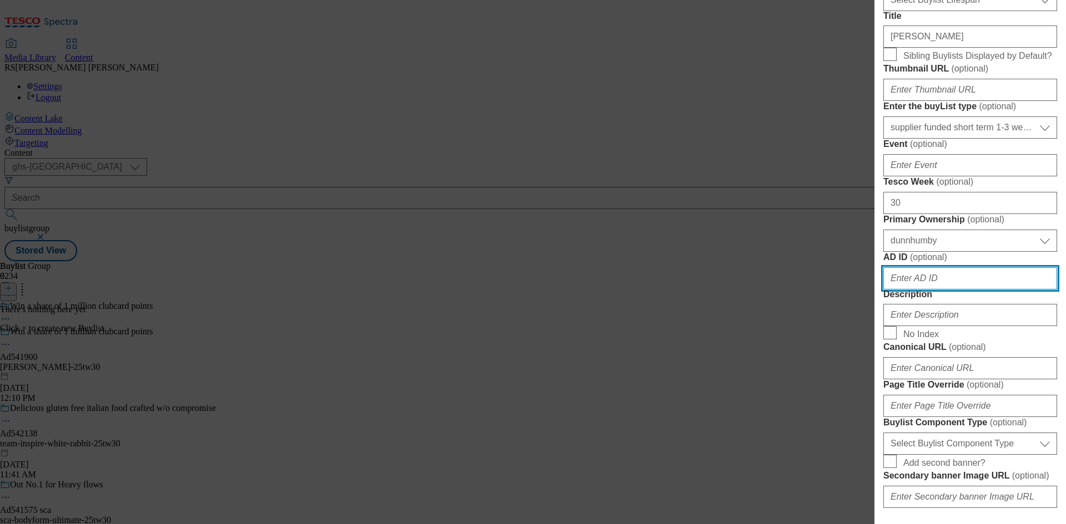
paste input "541900"
type input "541900"
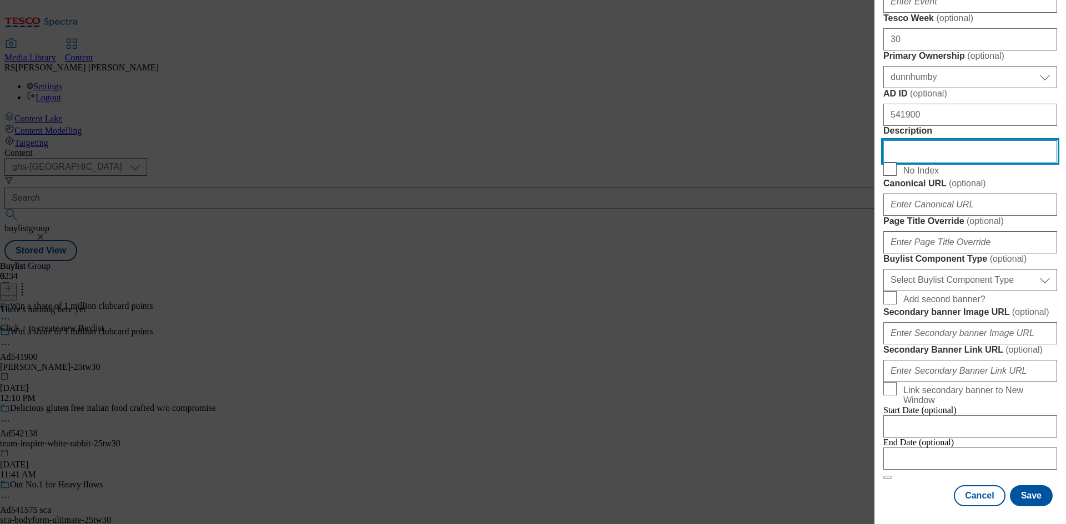
scroll to position [780, 0]
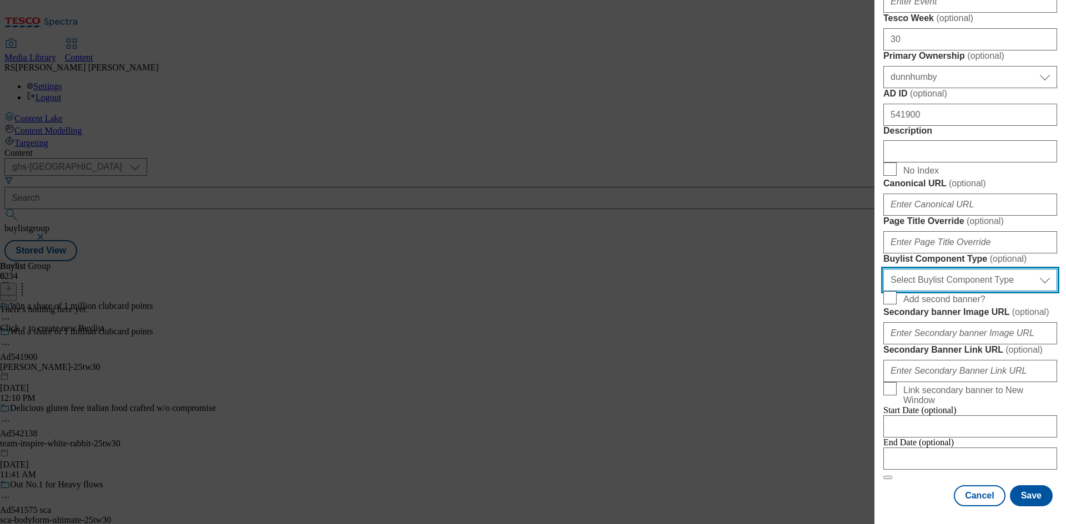
click at [1013, 291] on select "Select Buylist Component Type Banner Competition Header Meal" at bounding box center [970, 280] width 174 height 22
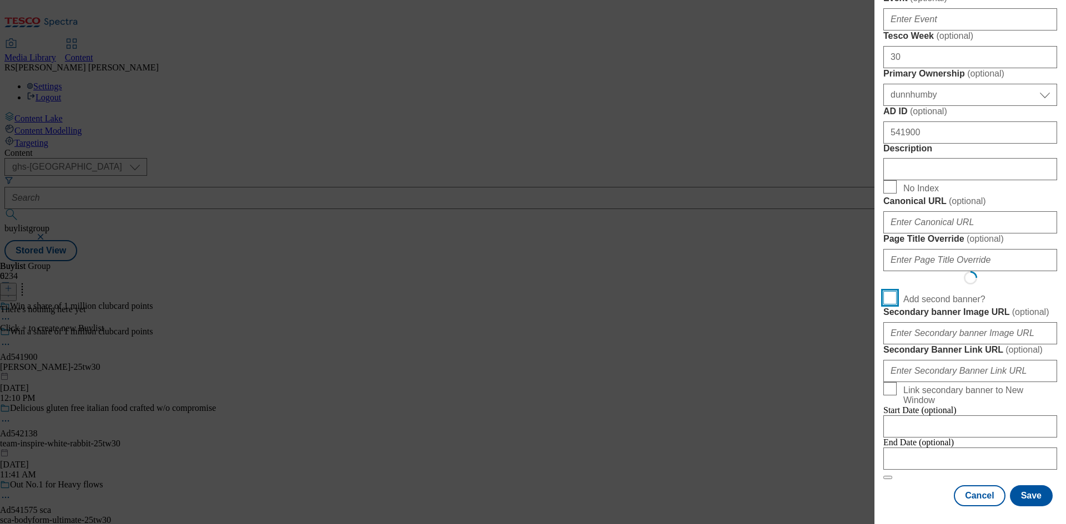
scroll to position [0, 0]
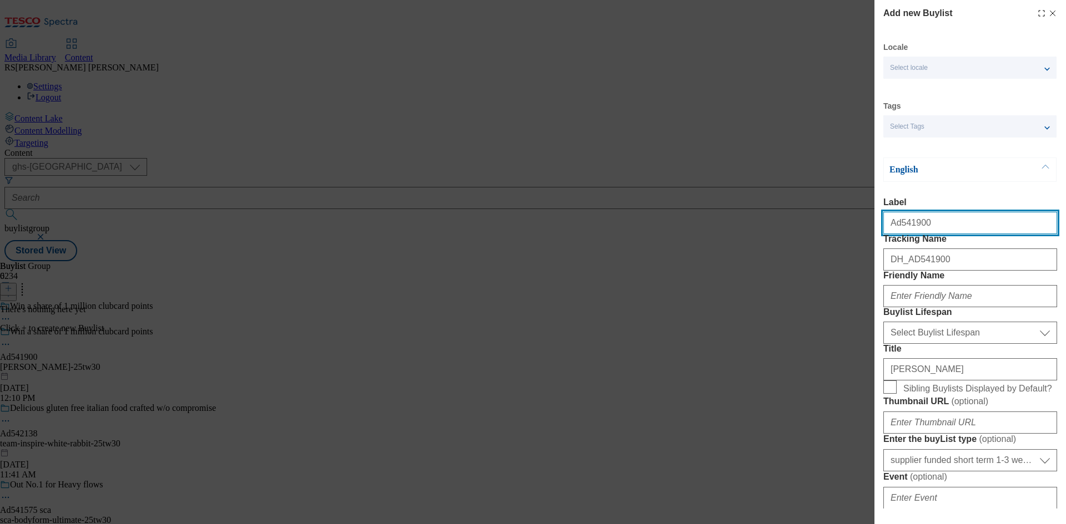
select select "Banner"
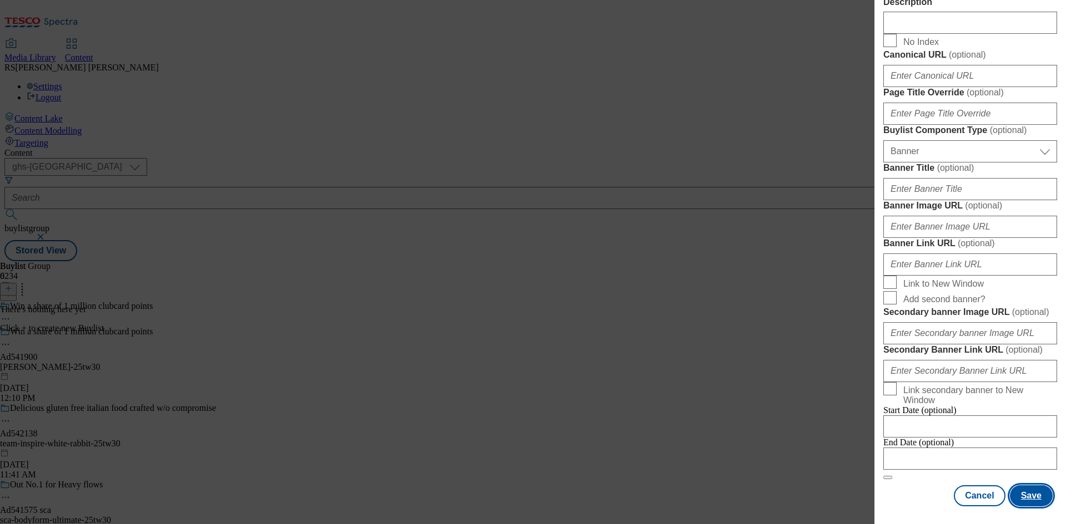
scroll to position [1100, 0]
click at [872, 502] on div "Add new Buylist Locale Select locale English Welsh Tags Select Tags fnf marketp…" at bounding box center [533, 262] width 1066 height 524
click at [920, 486] on div "Cancel Save" at bounding box center [970, 496] width 174 height 21
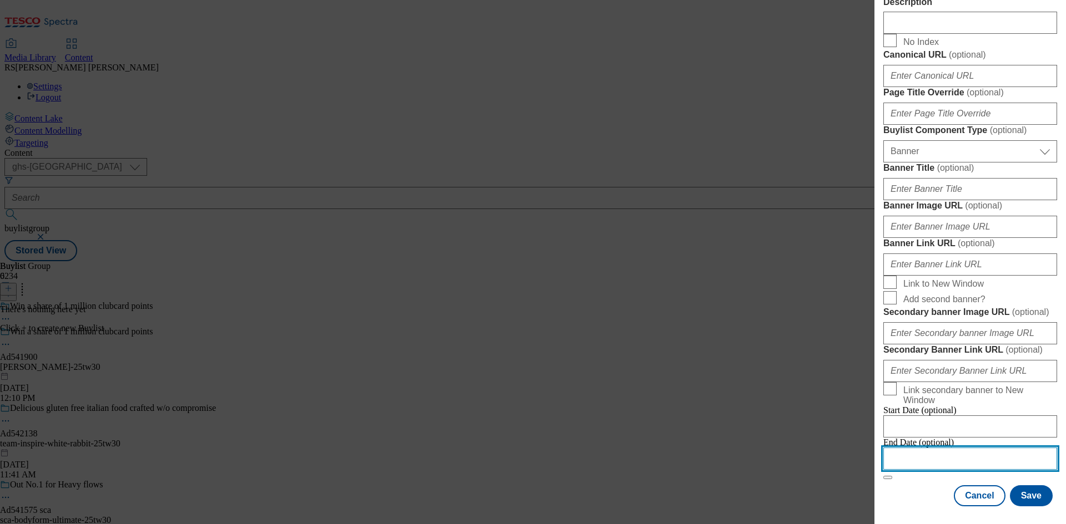
click at [971, 450] on input "Modal" at bounding box center [970, 459] width 174 height 22
select select "2025"
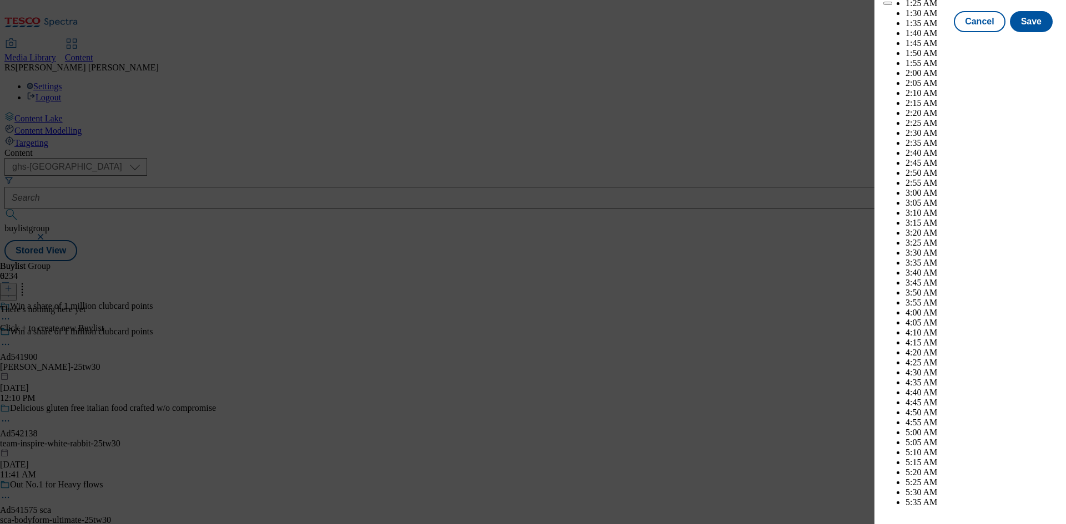
scroll to position [2988, 0]
select select "November"
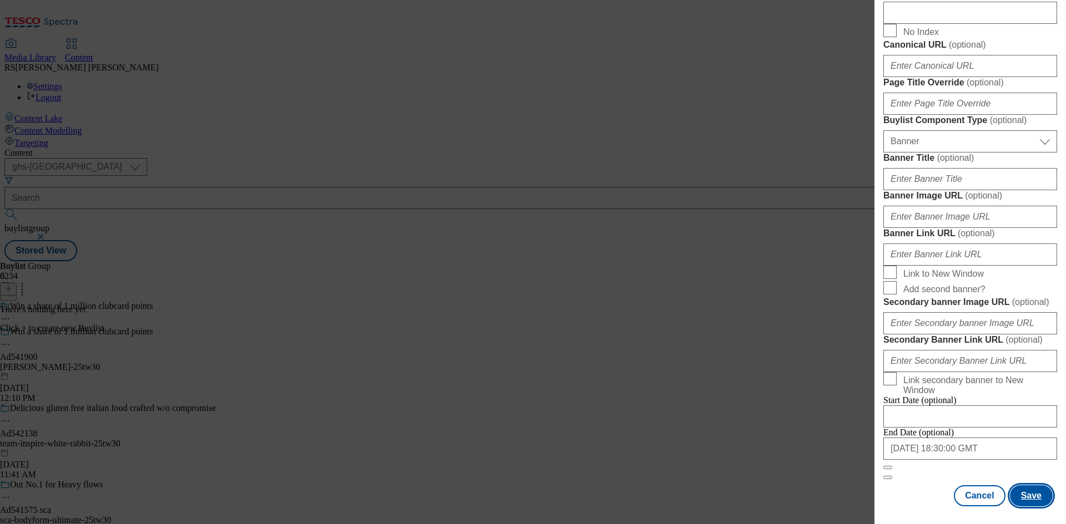
click at [1022, 500] on button "Save" at bounding box center [1031, 496] width 43 height 21
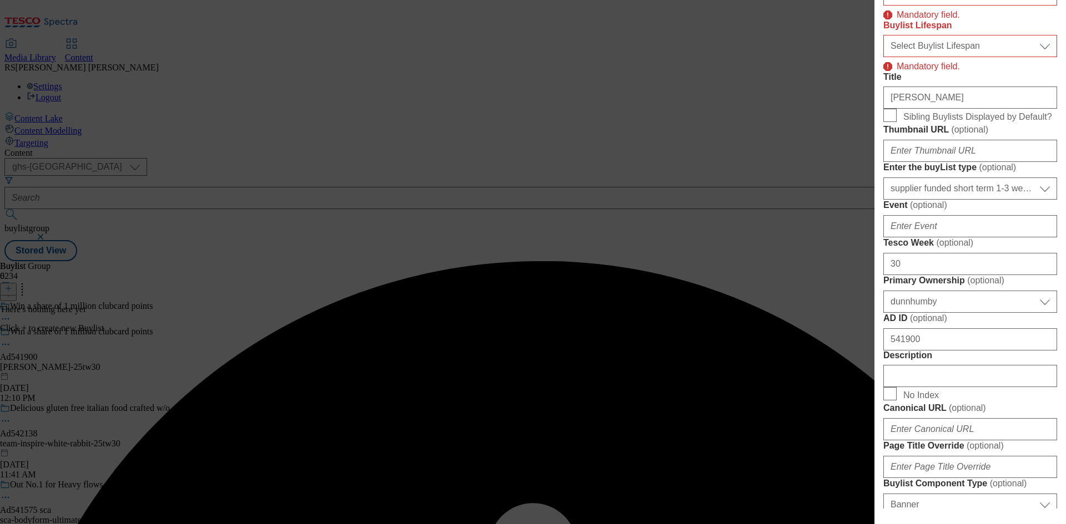
scroll to position [296, 0]
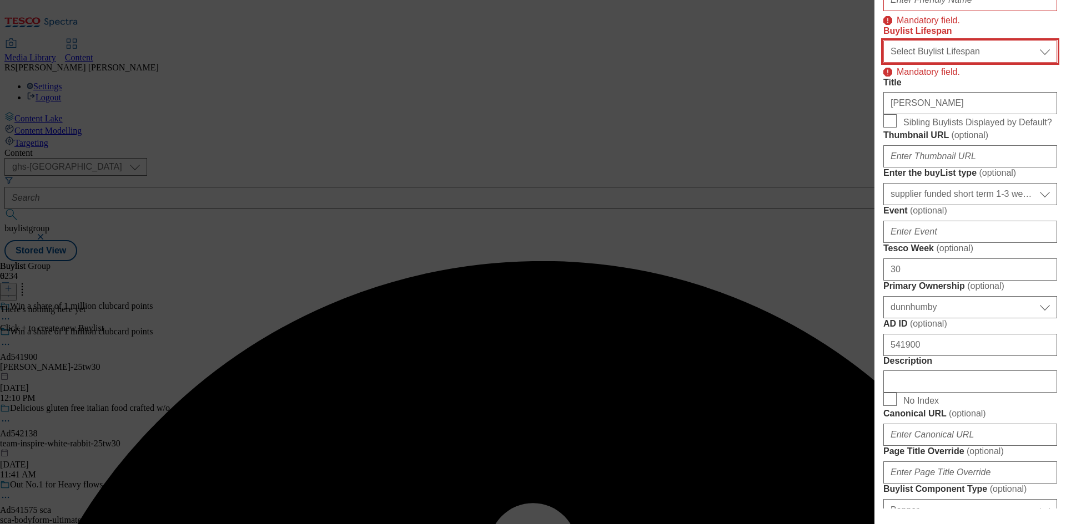
click at [985, 63] on select "Select Buylist Lifespan evergreen seasonal tactical" at bounding box center [970, 52] width 174 height 22
select select "tactical"
click at [883, 63] on select "Select Buylist Lifespan evergreen seasonal tactical" at bounding box center [970, 52] width 174 height 22
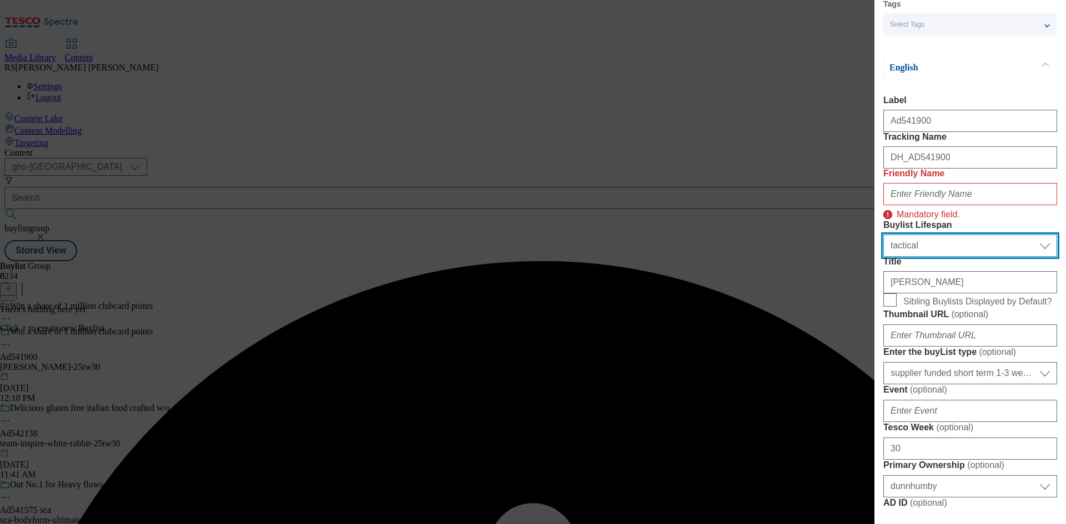
scroll to position [74, 0]
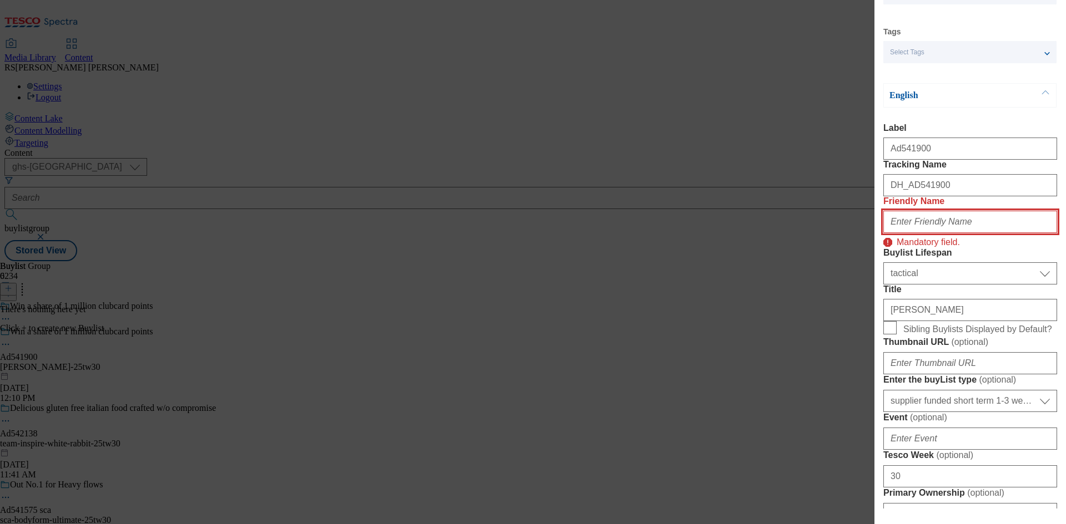
click at [1012, 233] on input "Friendly Name" at bounding box center [970, 222] width 174 height 22
paste input "[PERSON_NAME]"
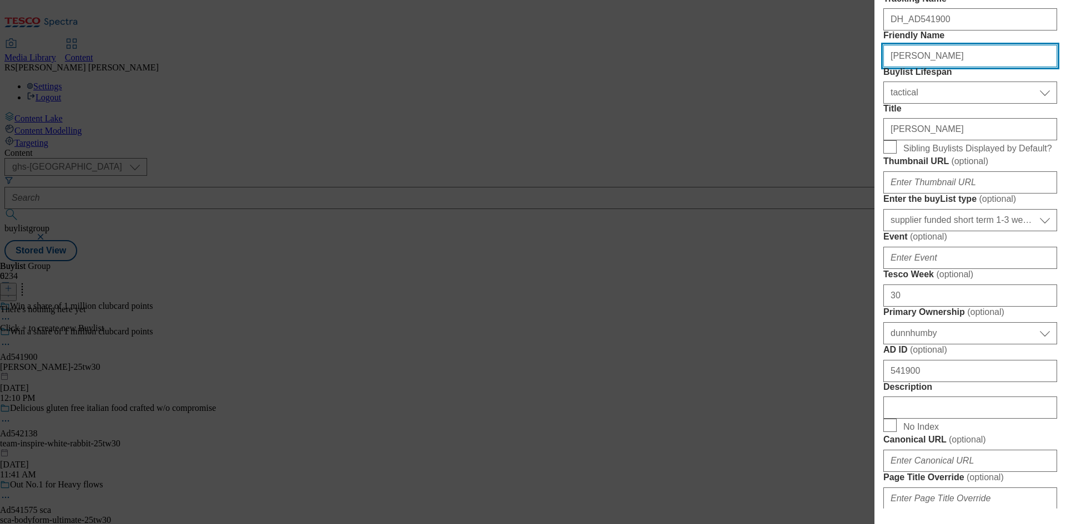
scroll to position [241, 0]
type input "[PERSON_NAME]"
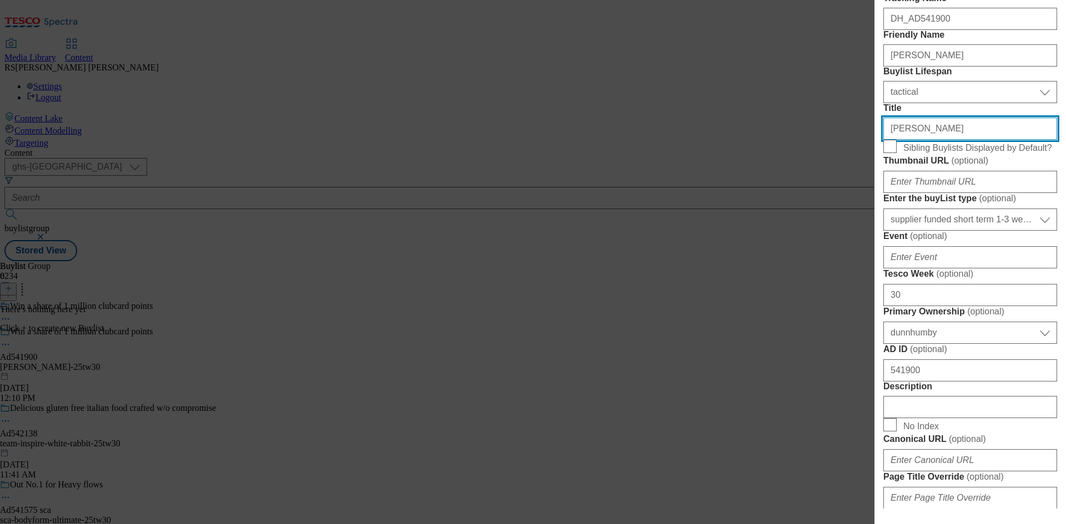
drag, startPoint x: 948, startPoint y: 205, endPoint x: 770, endPoint y: 208, distance: 178.2
click at [770, 208] on div "Add new Buylist Locale Select locale English Welsh Tags Select Tags fnf marketp…" at bounding box center [533, 262] width 1066 height 524
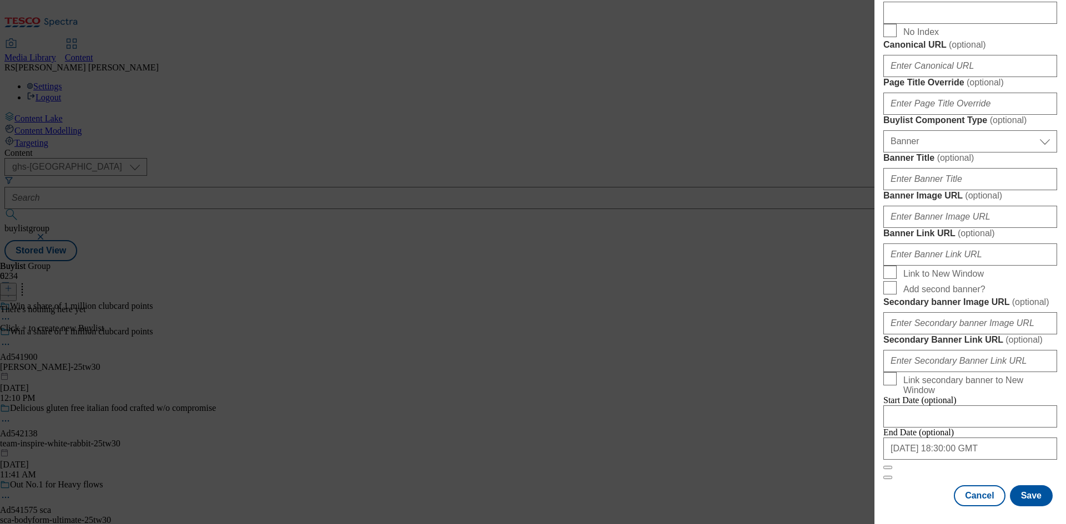
scroll to position [1100, 0]
click at [1026, 496] on button "Save" at bounding box center [1031, 496] width 43 height 21
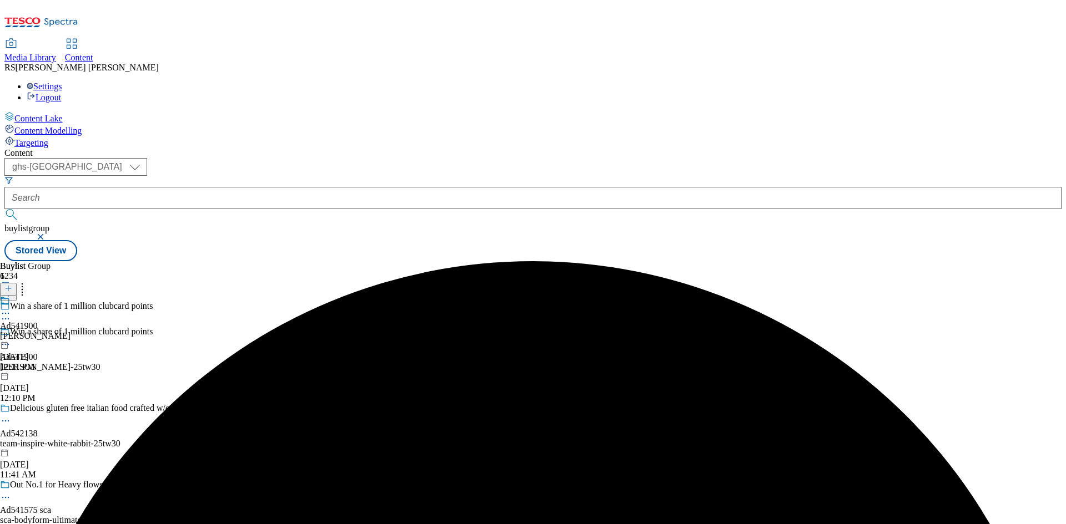
click at [70, 331] on div "[PERSON_NAME]" at bounding box center [35, 336] width 70 height 10
click at [12, 285] on icon at bounding box center [8, 289] width 8 height 8
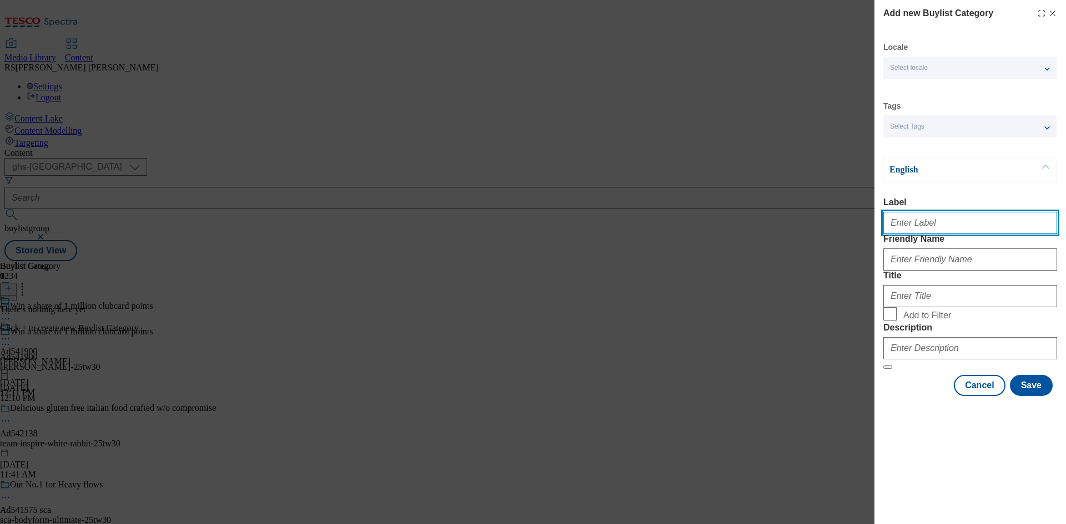
click at [955, 226] on input "Label" at bounding box center [970, 223] width 174 height 22
paste input "541900"
type input "Ad541900"
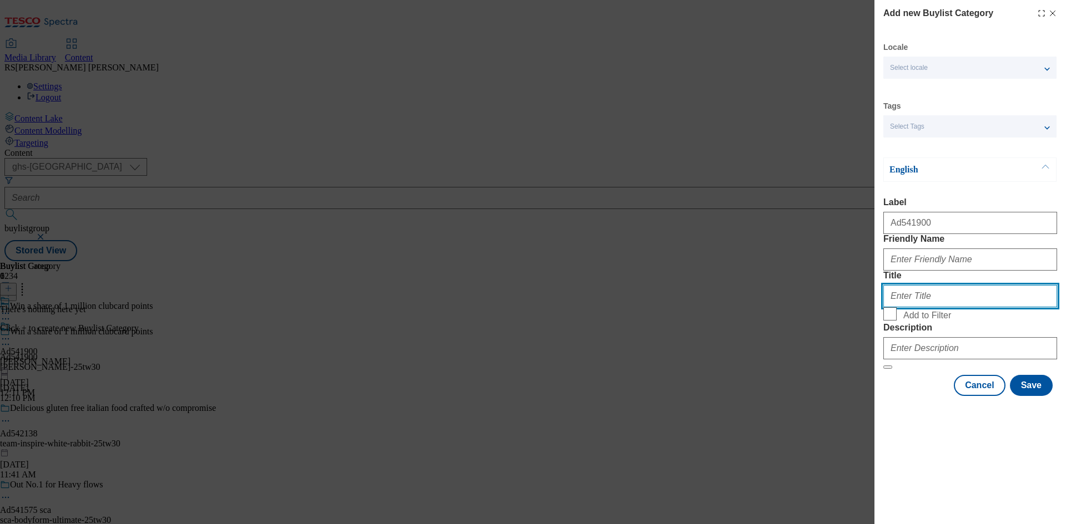
click at [1020, 307] on input "Title" at bounding box center [970, 296] width 174 height 22
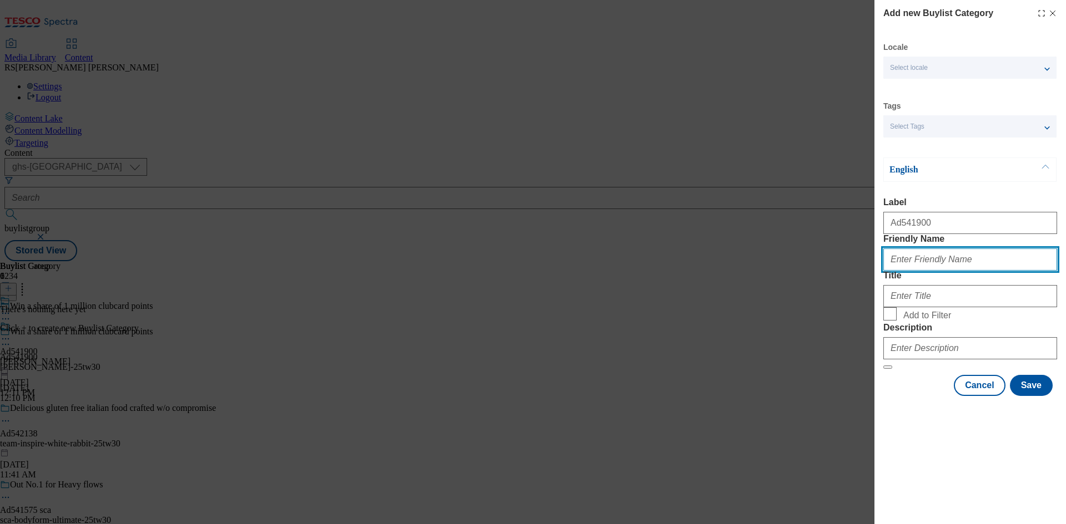
click at [1003, 271] on input "Friendly Name" at bounding box center [970, 260] width 174 height 22
paste input "[PERSON_NAME]"
type input "[PERSON_NAME]"
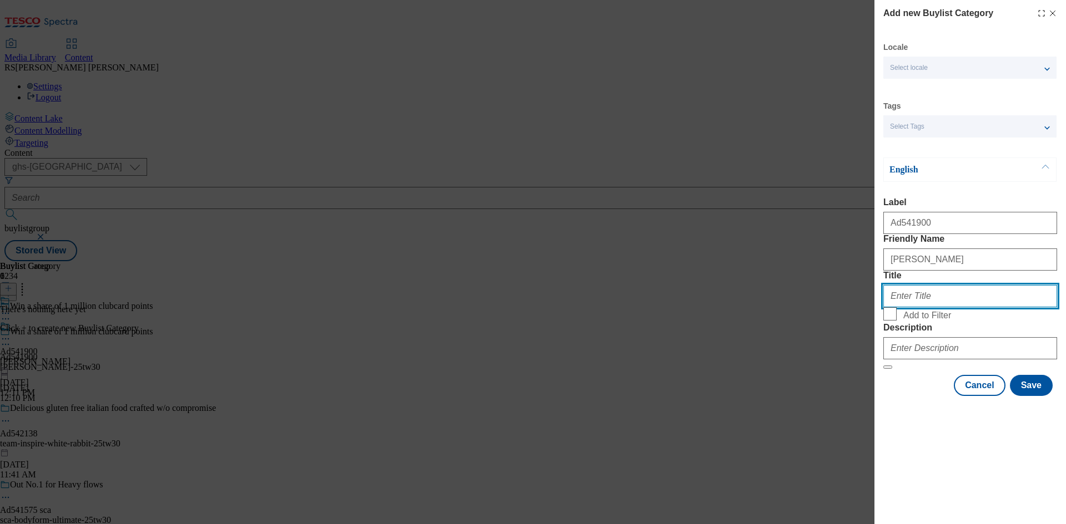
paste input "[PERSON_NAME]"
type input "[PERSON_NAME]"
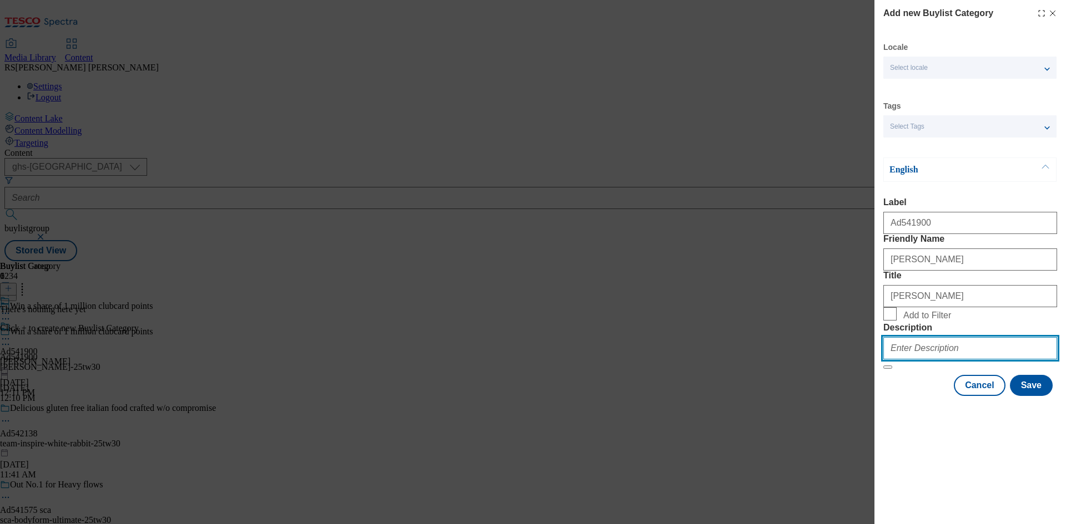
click at [959, 360] on input "Description" at bounding box center [970, 348] width 174 height 22
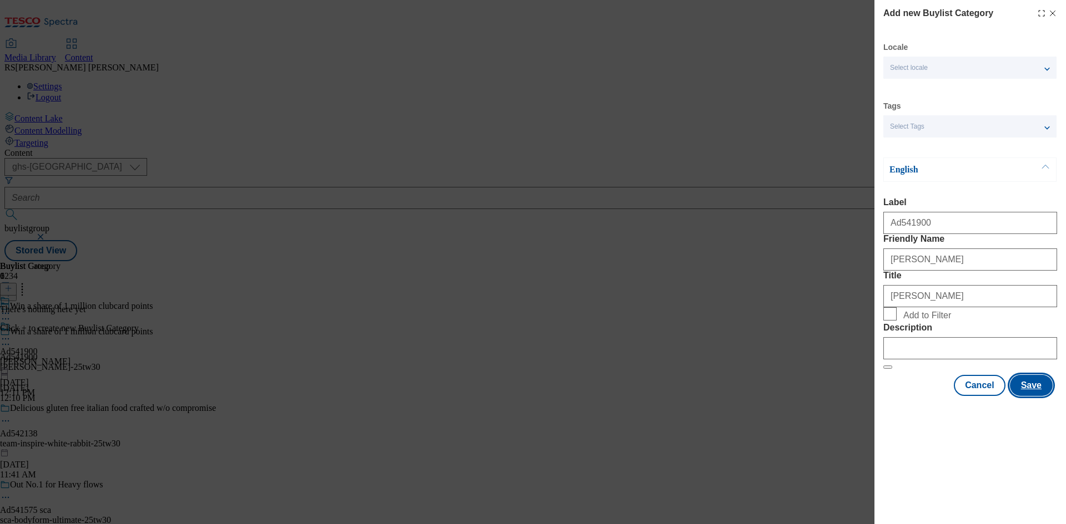
click at [1021, 396] on button "Save" at bounding box center [1031, 385] width 43 height 21
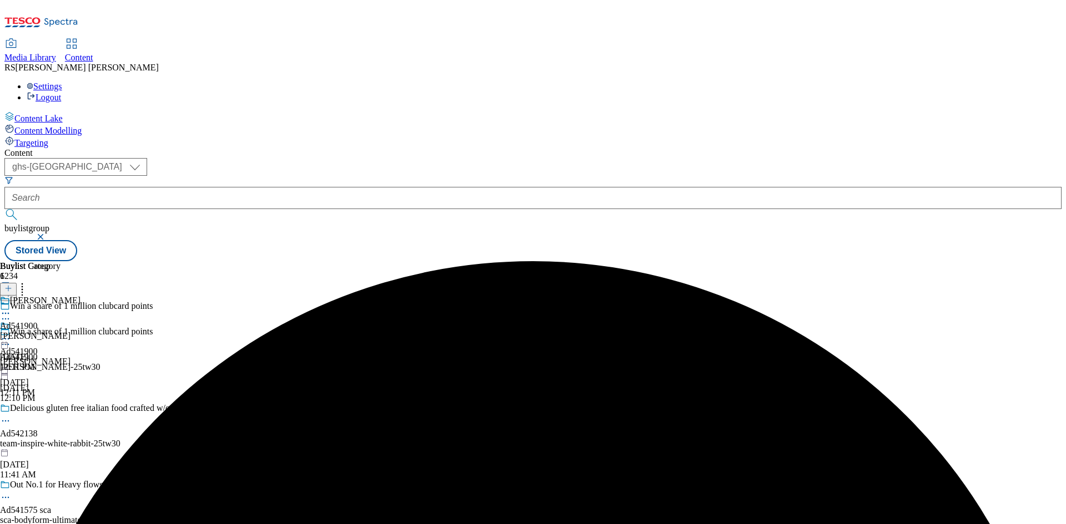
click at [80, 296] on div "Kimberly Clark Ad541900 kimberly-clark-andrex Sep 12, 2025 12:11 PM" at bounding box center [40, 334] width 80 height 77
click at [11, 289] on line at bounding box center [9, 289] width 6 height 0
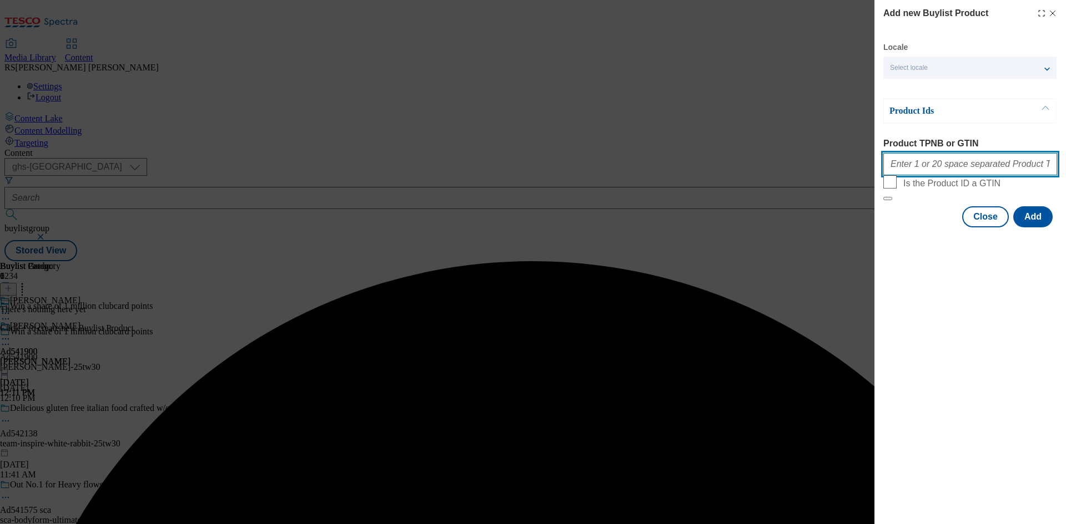
click at [981, 164] on input "Product TPNB or GTIN" at bounding box center [970, 164] width 174 height 22
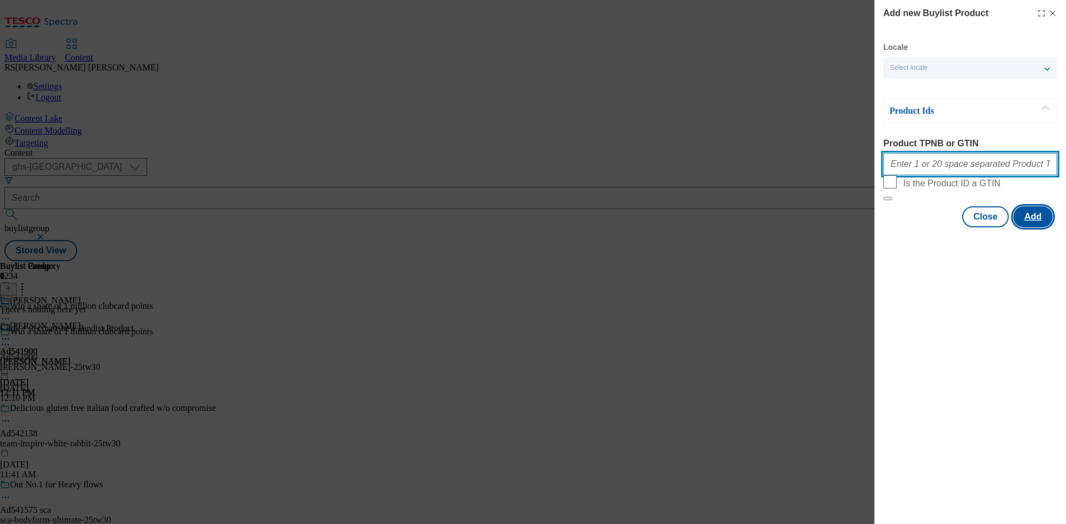
paste input "89605382 89619285 93770962 89455126 90716670 93541168 93430616 91883060 9085570…"
type input "89605382 89619285 93770962 89455126 90716670 93541168 93430616 91883060 9085570…"
click at [1031, 228] on button "Add" at bounding box center [1032, 216] width 39 height 21
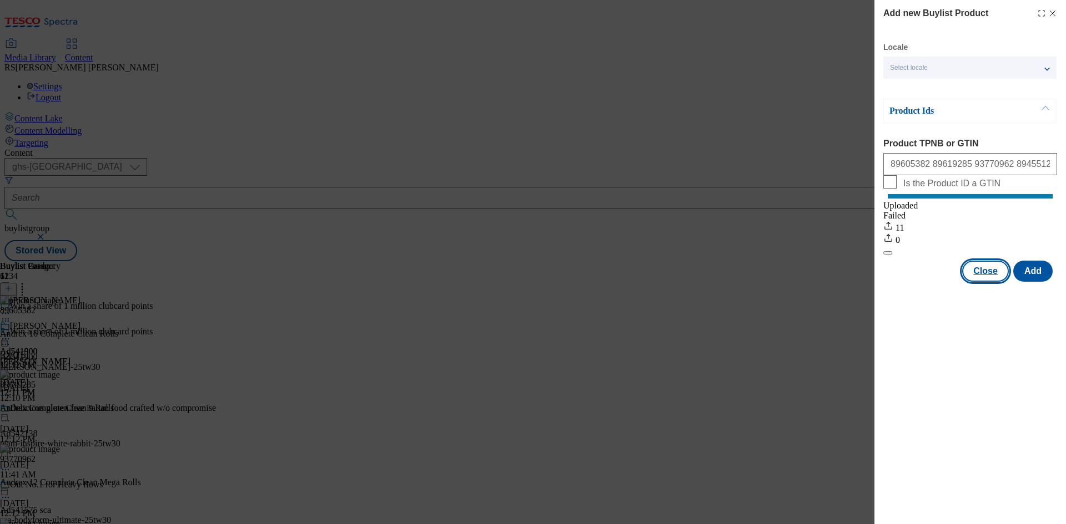
click at [987, 282] on button "Close" at bounding box center [985, 271] width 47 height 21
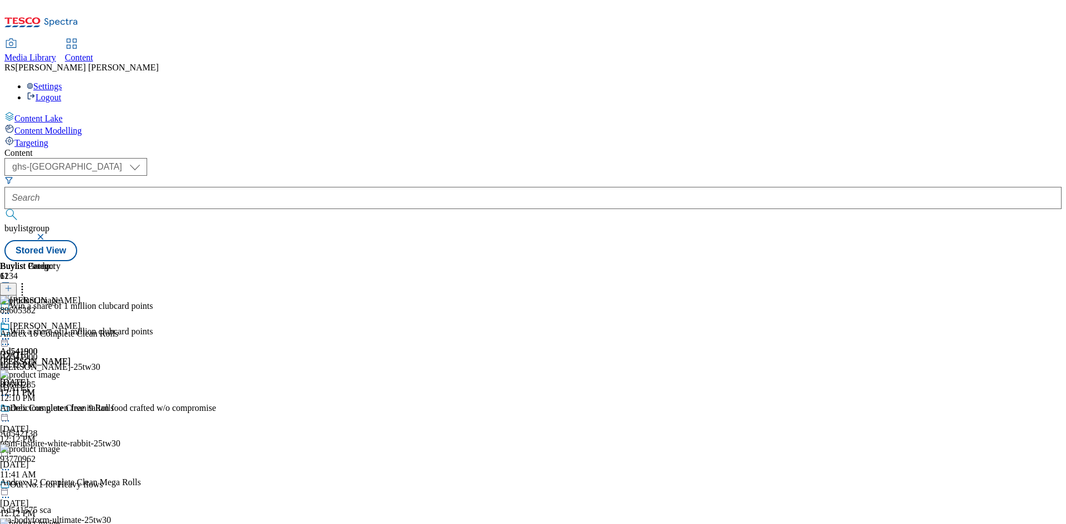
click at [11, 339] on icon at bounding box center [5, 344] width 11 height 11
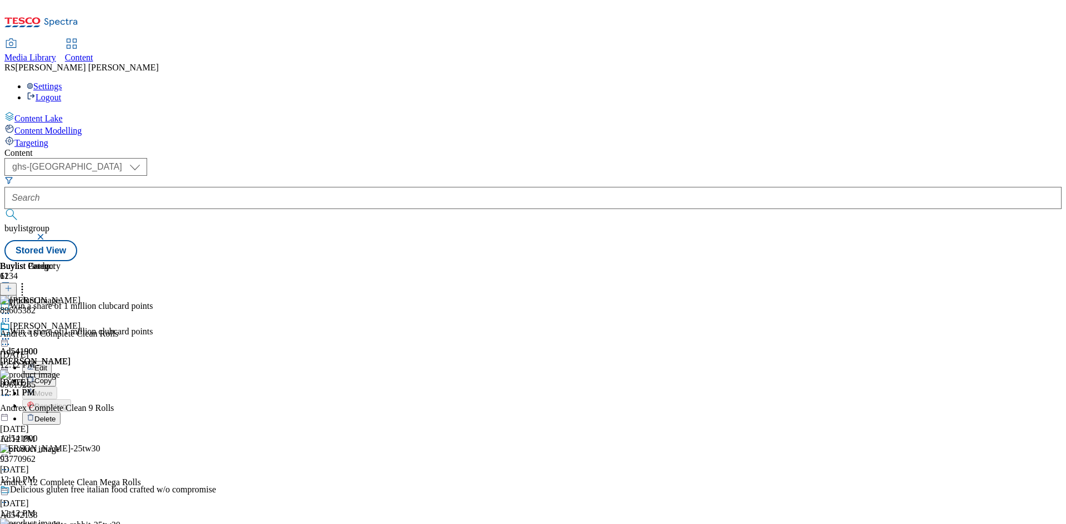
click at [47, 364] on span "Edit" at bounding box center [40, 368] width 13 height 8
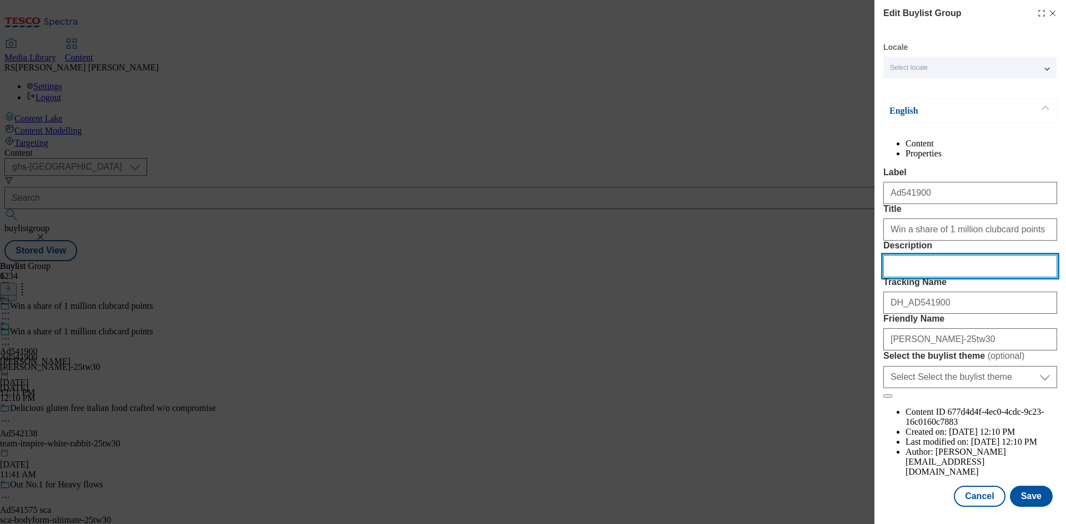
click at [959, 278] on input "Description" at bounding box center [970, 266] width 174 height 22
paste input "Andrex 16 Complete Clean Rolls"
type input "Andrex 16 Complete Clean Rolls"
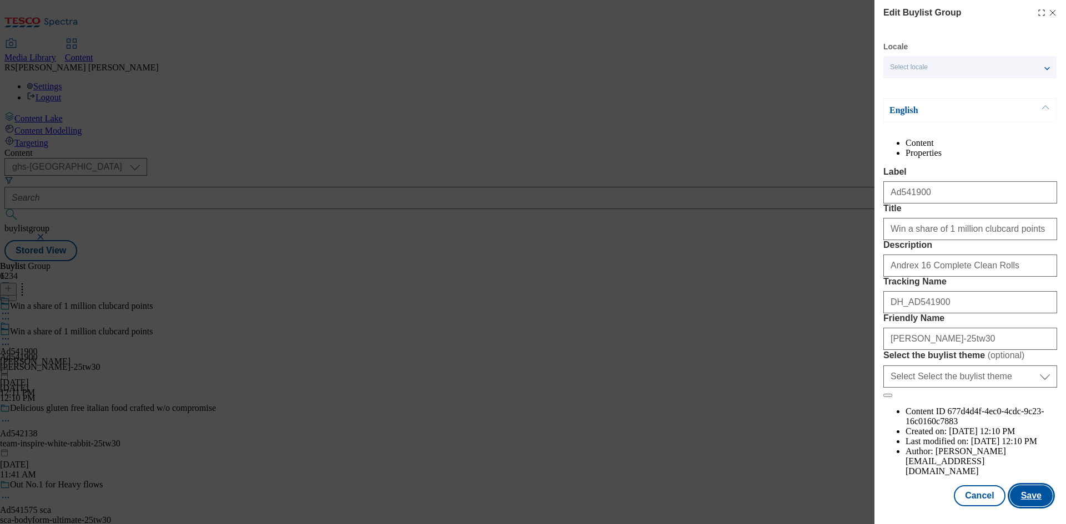
click at [1025, 500] on button "Save" at bounding box center [1031, 496] width 43 height 21
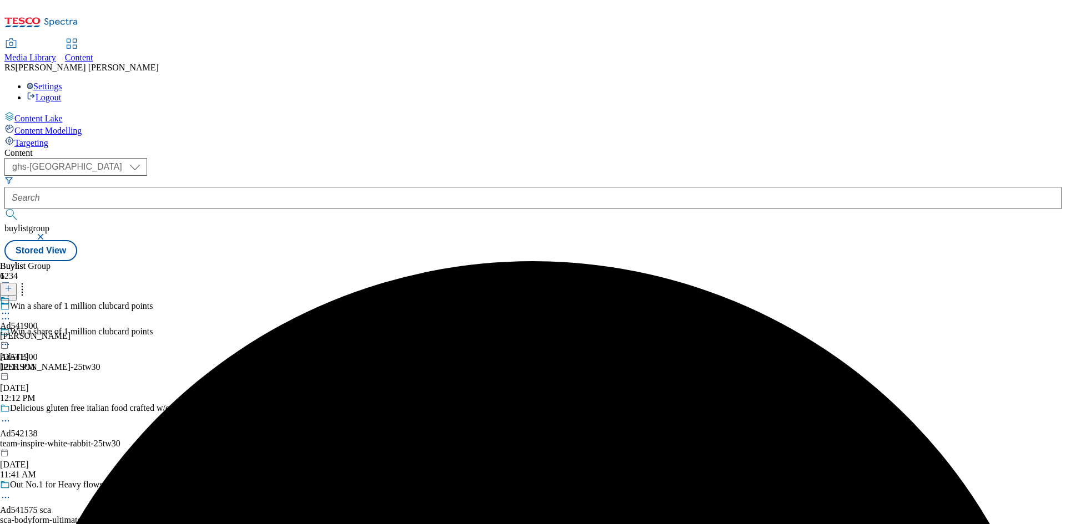
click at [11, 308] on icon at bounding box center [5, 313] width 11 height 11
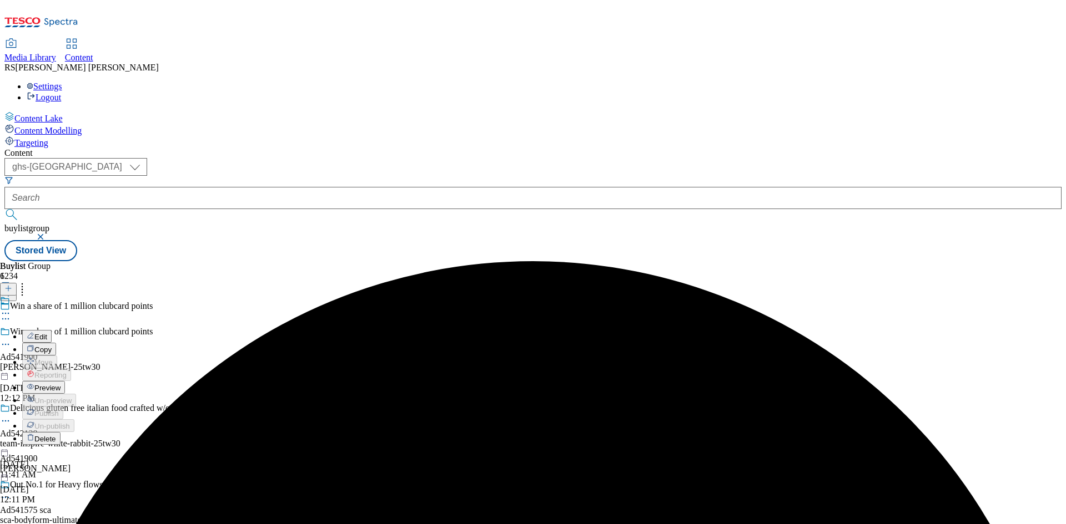
click at [47, 333] on span "Edit" at bounding box center [40, 337] width 13 height 8
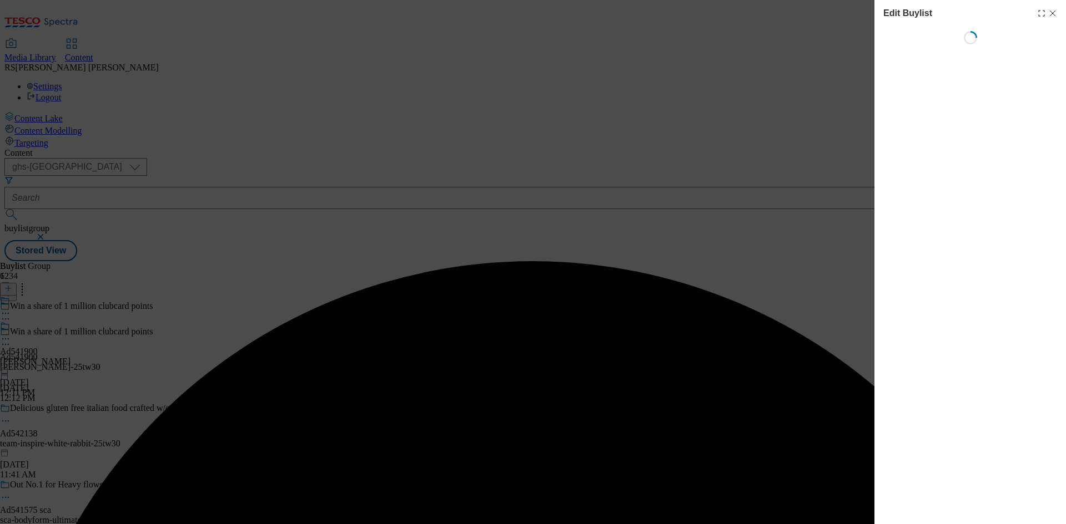
select select "tactical"
select select "supplier funded short term 1-3 weeks"
select select "dunnhumby"
select select "Banner"
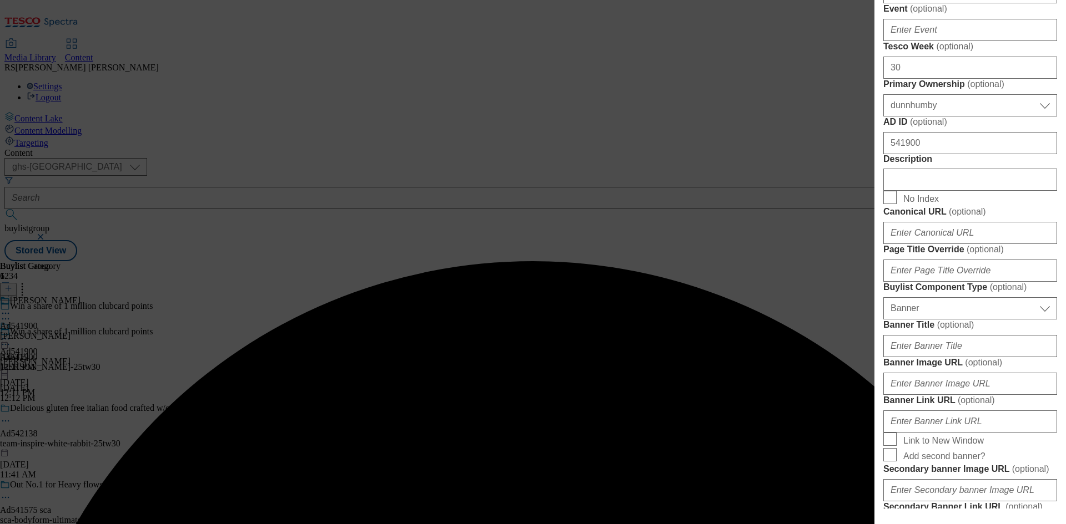
scroll to position [500, 0]
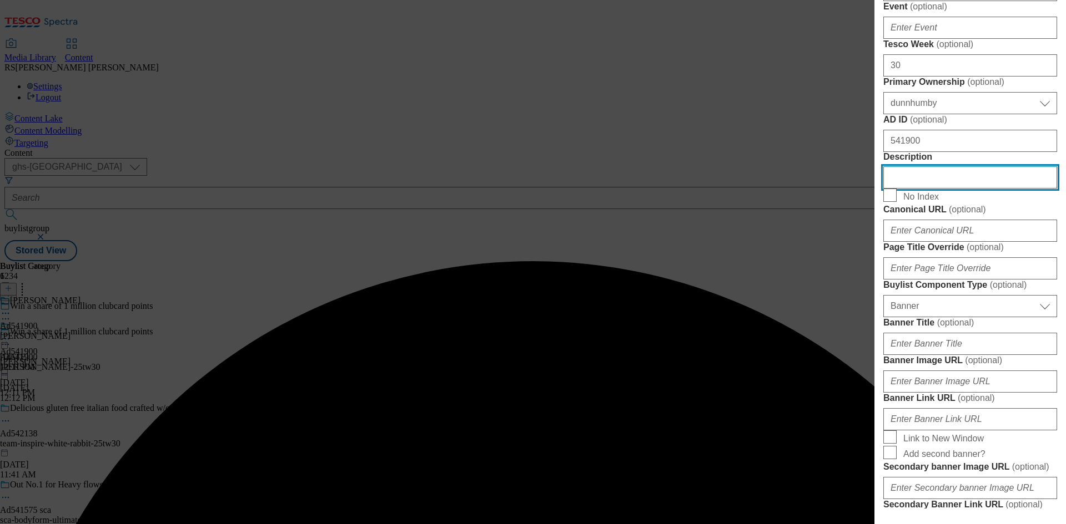
click at [940, 189] on input "Description" at bounding box center [970, 178] width 174 height 22
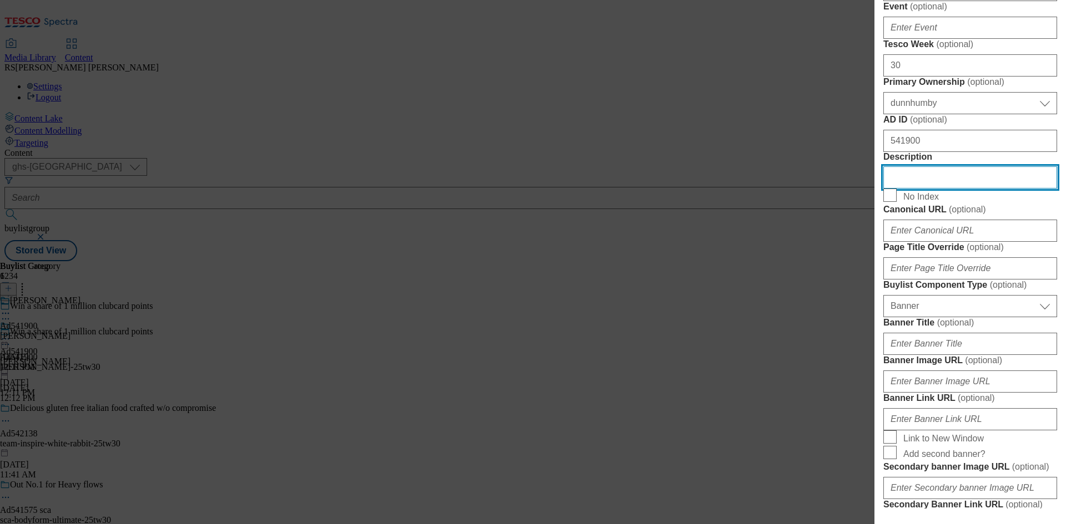
paste input "Andrex 16 Complete Clean Rolls"
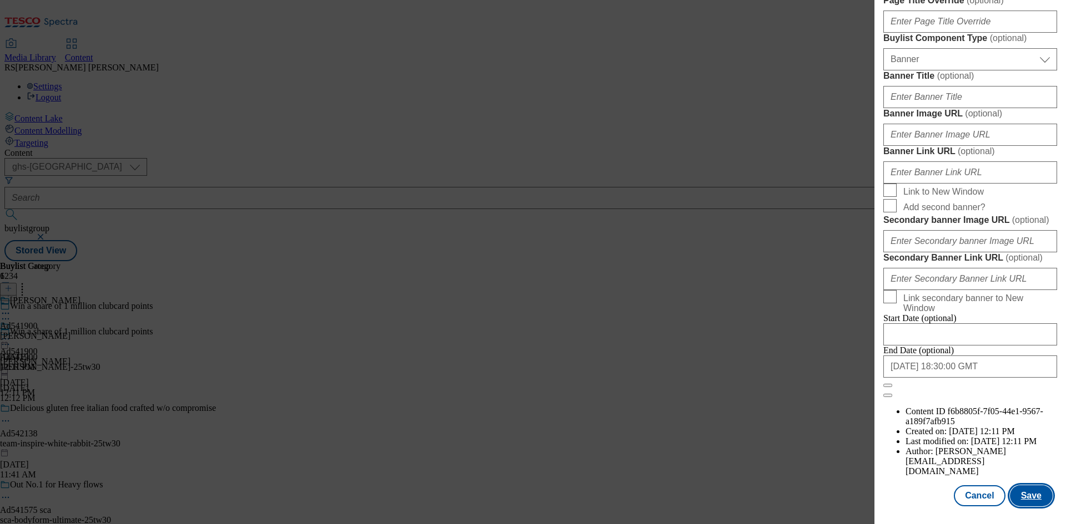
scroll to position [1149, 0]
type input "Andrex 16 Complete Clean Rolls"
click at [1023, 491] on button "Save" at bounding box center [1031, 496] width 43 height 21
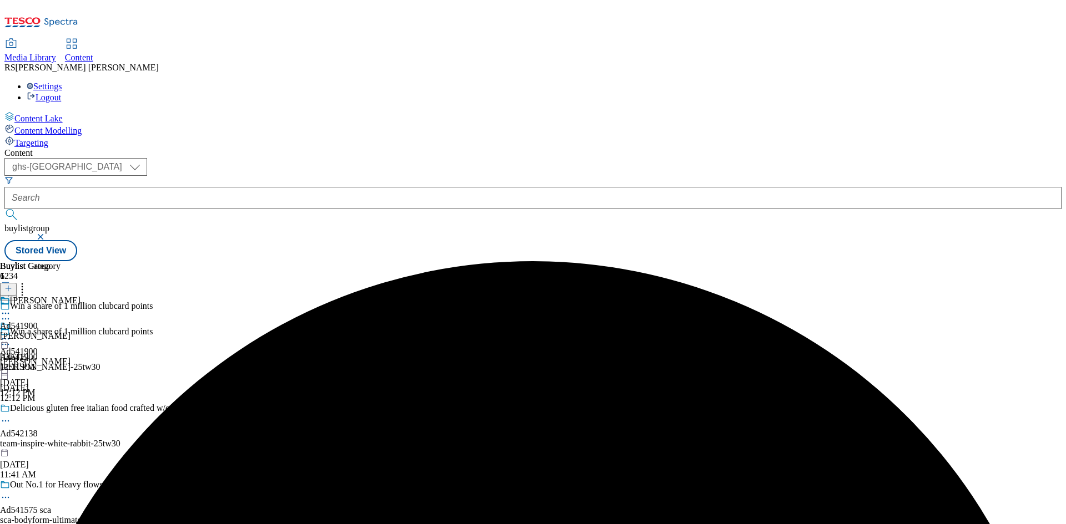
click at [11, 308] on icon at bounding box center [5, 313] width 11 height 11
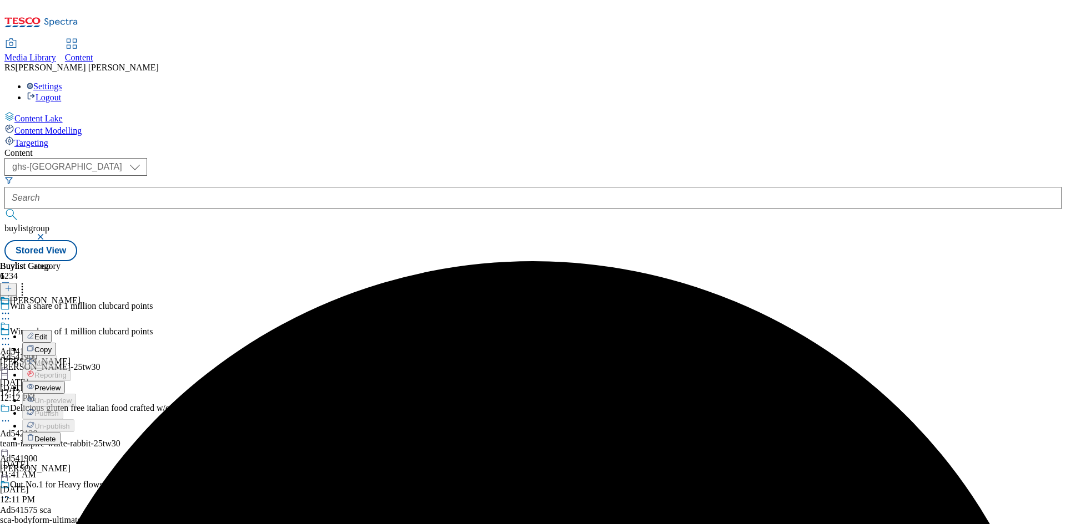
click at [47, 333] on span "Edit" at bounding box center [40, 337] width 13 height 8
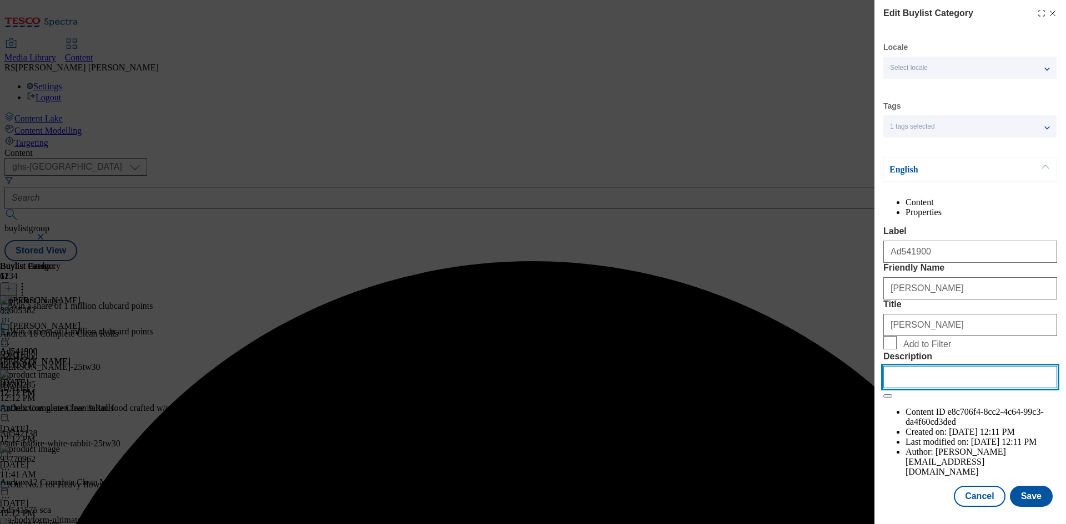
click at [970, 389] on input "Description" at bounding box center [970, 377] width 174 height 22
paste input "Andrex 16 Complete Clean Rolls"
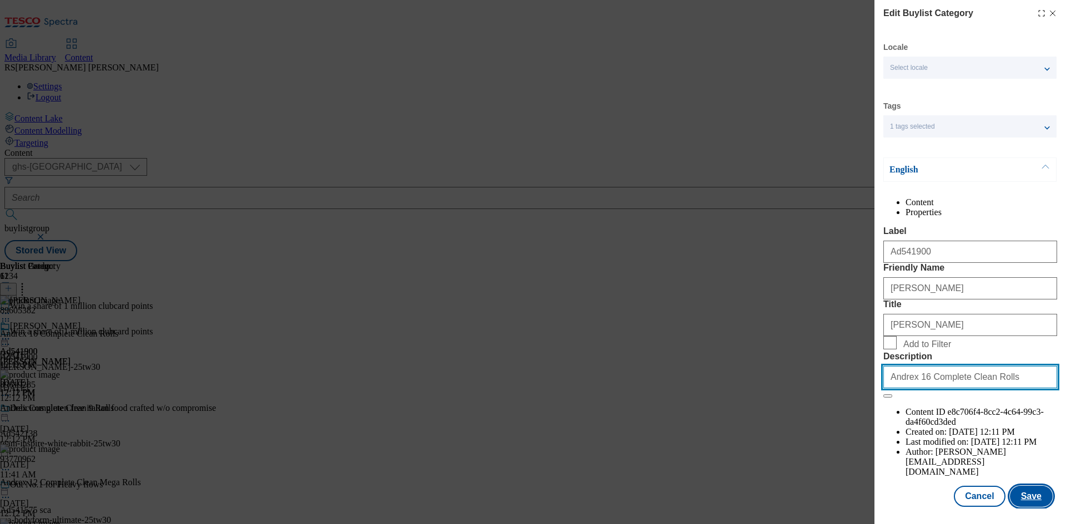
type input "Andrex 16 Complete Clean Rolls"
click at [1023, 507] on button "Save" at bounding box center [1031, 496] width 43 height 21
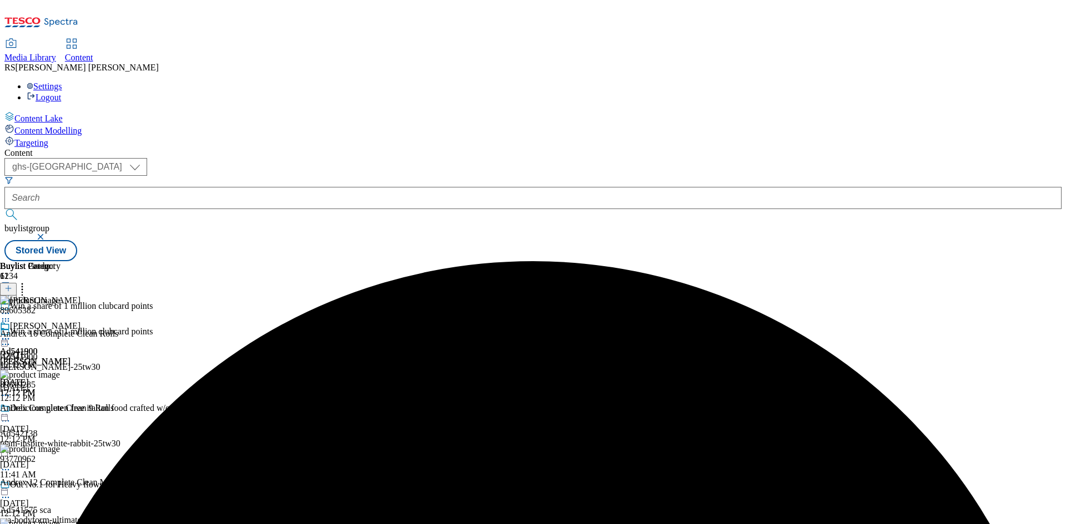
click at [11, 334] on icon at bounding box center [5, 339] width 11 height 11
click at [60, 410] on span "Preview" at bounding box center [47, 414] width 26 height 8
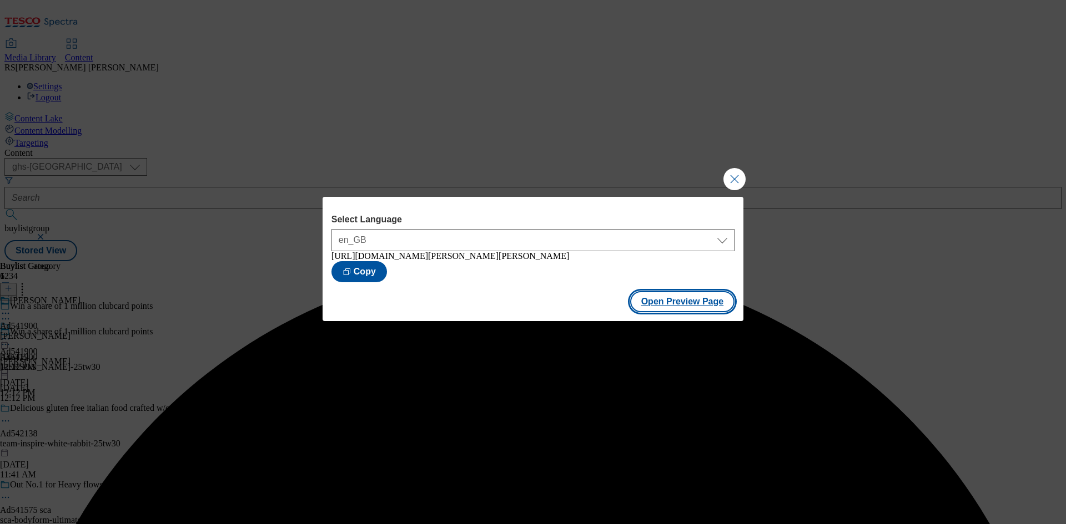
click at [693, 308] on button "Open Preview Page" at bounding box center [682, 301] width 105 height 21
click at [735, 172] on button "Close Modal" at bounding box center [734, 179] width 22 height 22
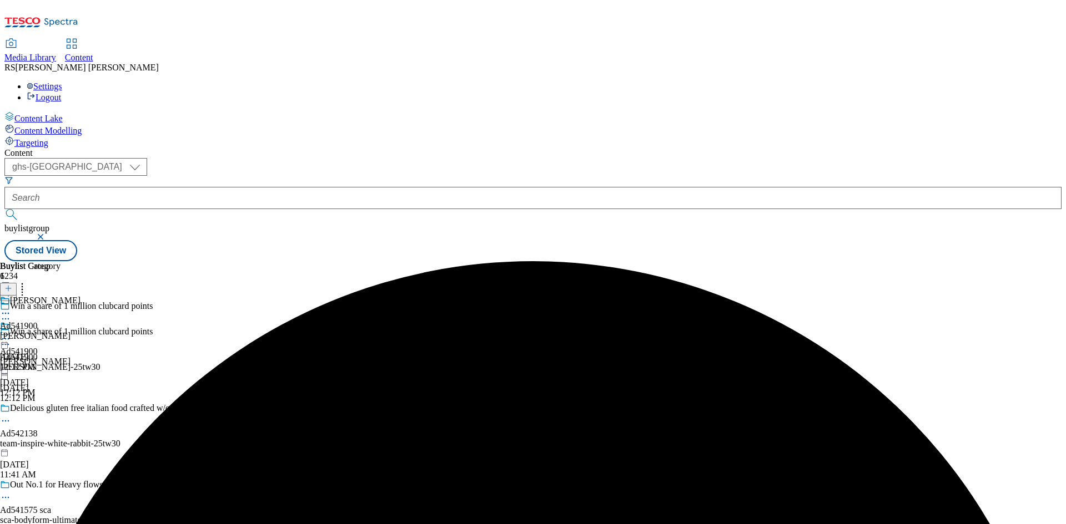
click at [11, 334] on icon at bounding box center [5, 339] width 11 height 11
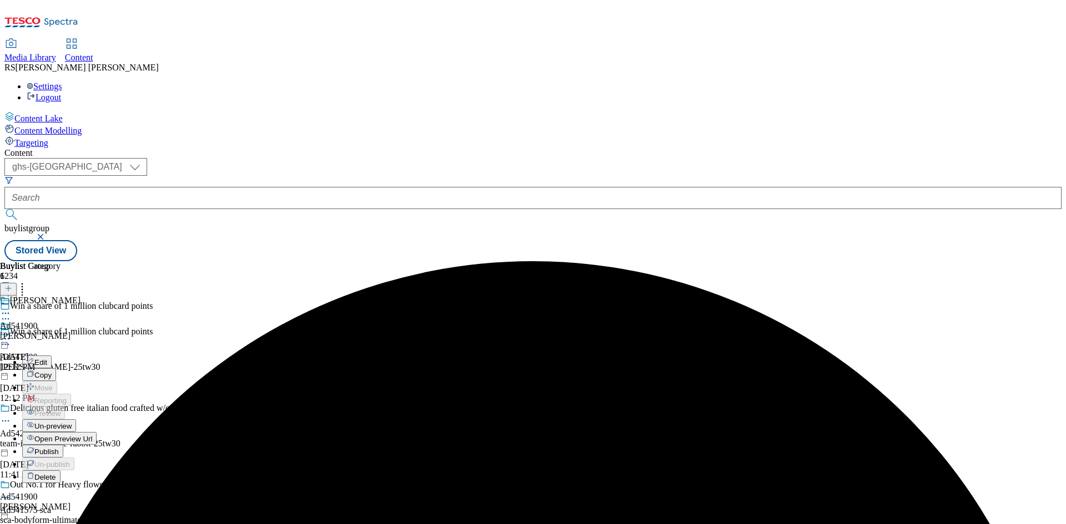
click at [59, 448] on span "Publish" at bounding box center [46, 452] width 24 height 8
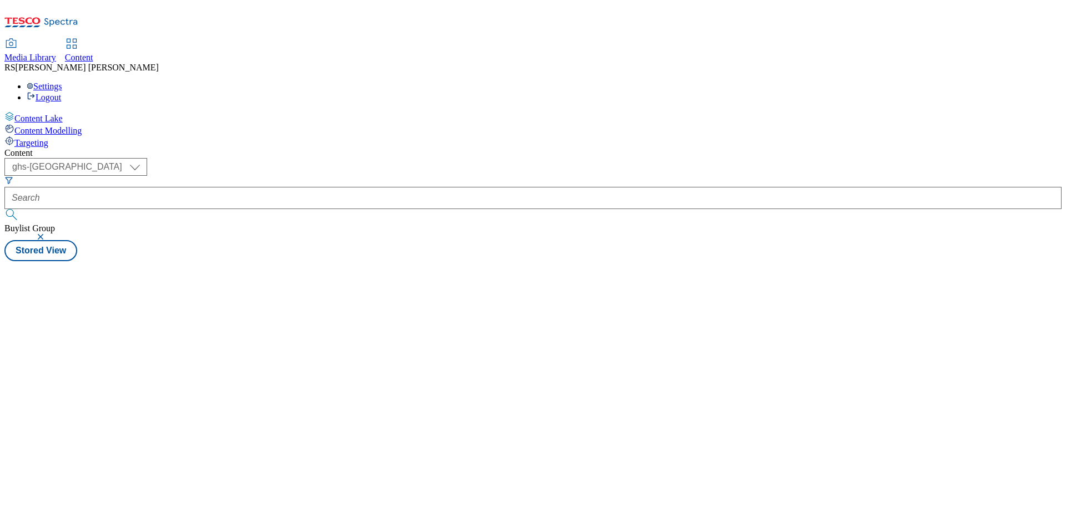
select select "ghs-[GEOGRAPHIC_DATA]"
